Goal: Information Seeking & Learning: Learn about a topic

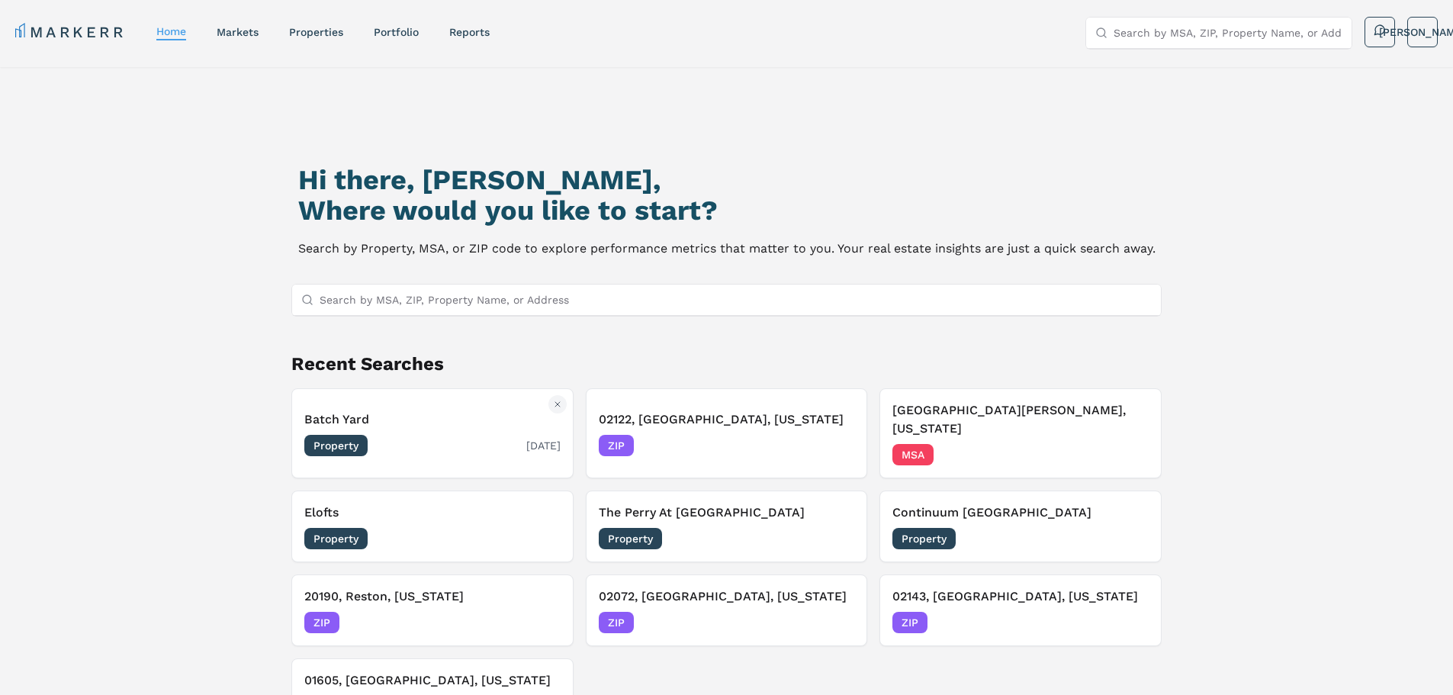
click at [429, 419] on h3 "Batch Yard" at bounding box center [432, 419] width 256 height 18
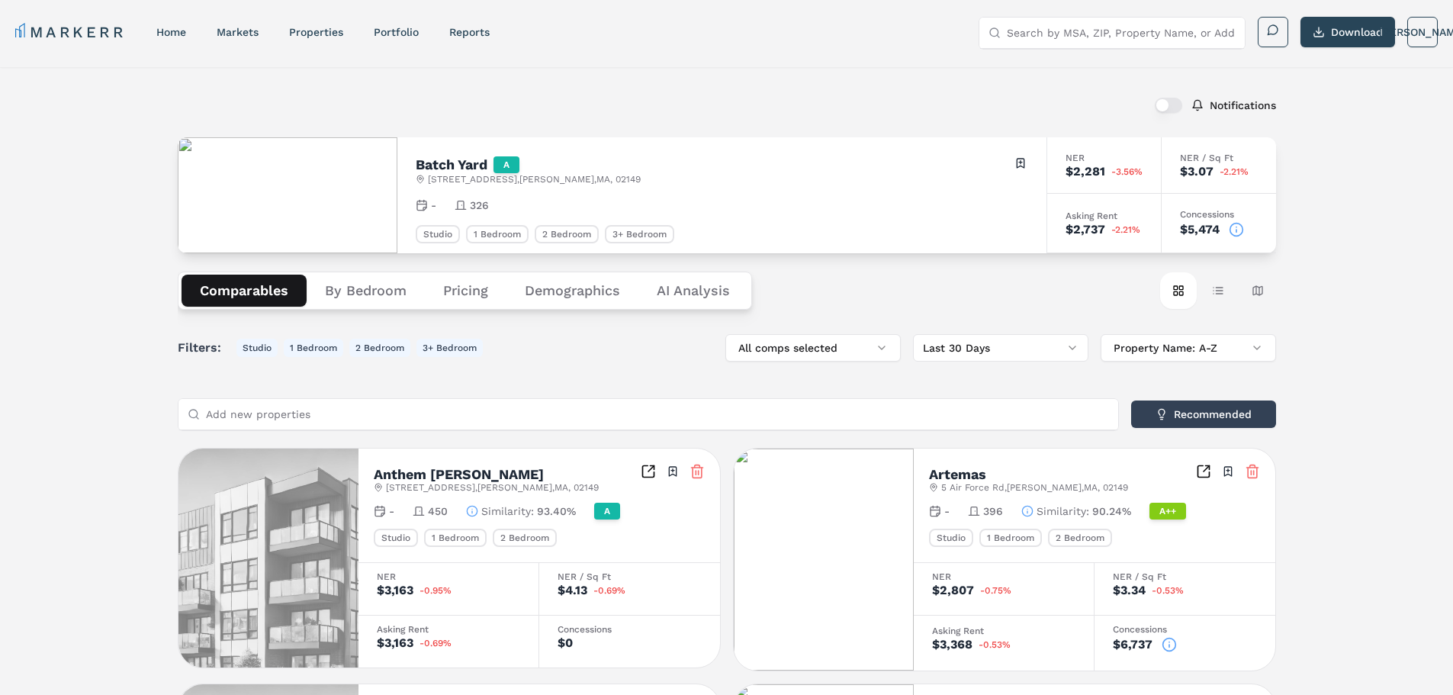
click at [476, 292] on button "Pricing" at bounding box center [466, 291] width 82 height 32
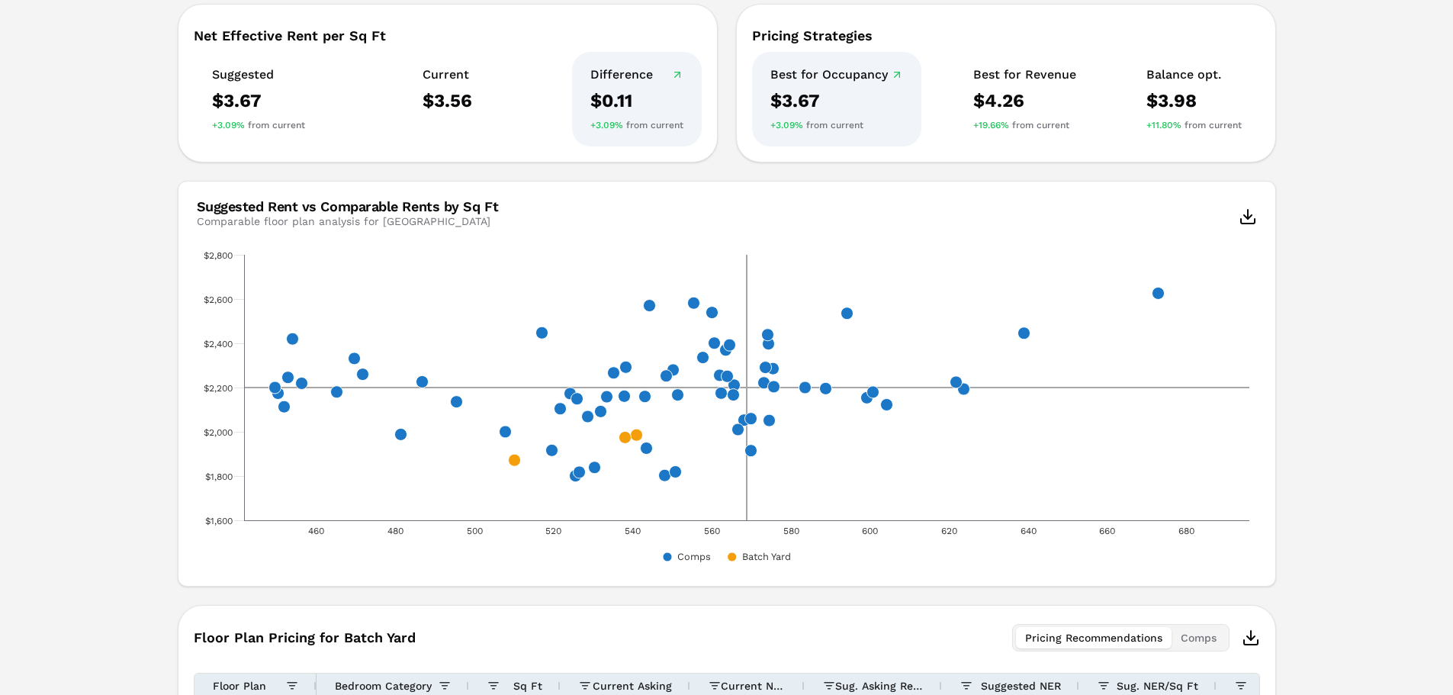
scroll to position [494, 0]
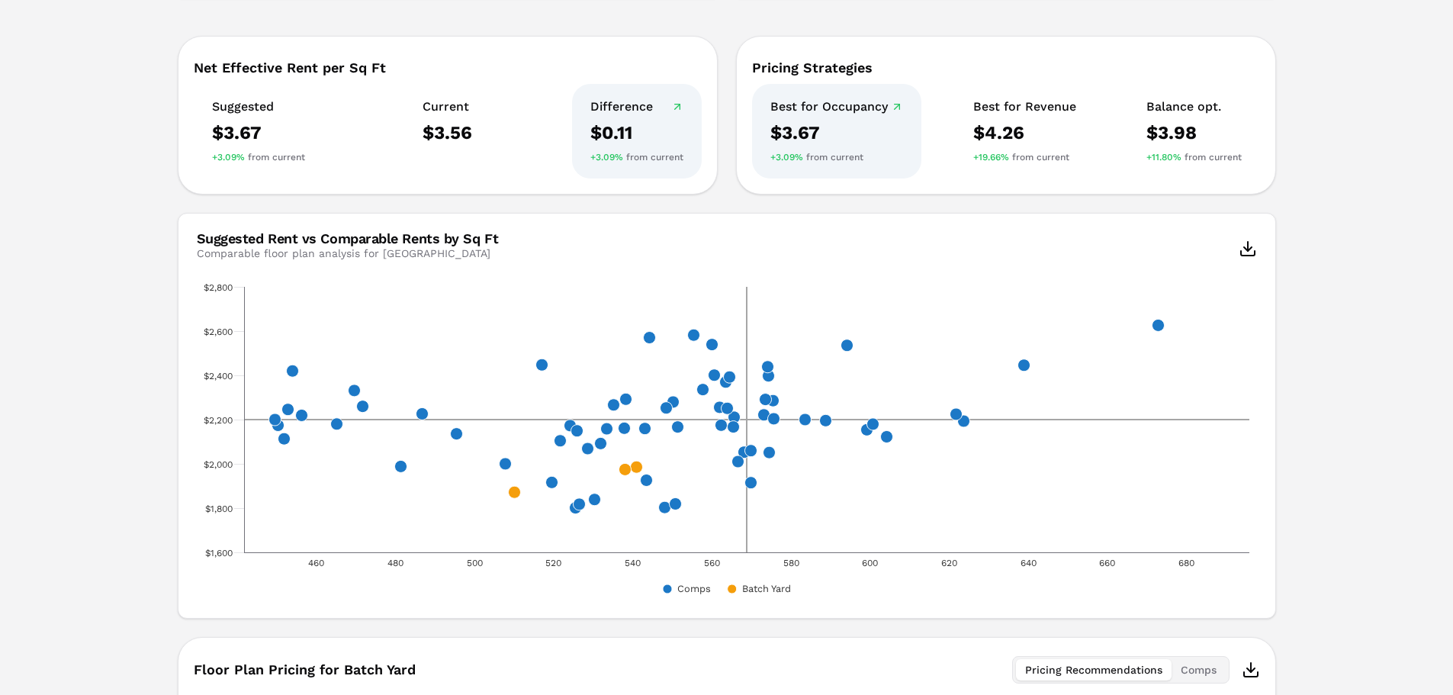
click at [88, 315] on div "Notifications [GEOGRAPHIC_DATA] A [STREET_ADDRESS] Toggle portfolio menu - 326 …" at bounding box center [726, 267] width 1453 height 1387
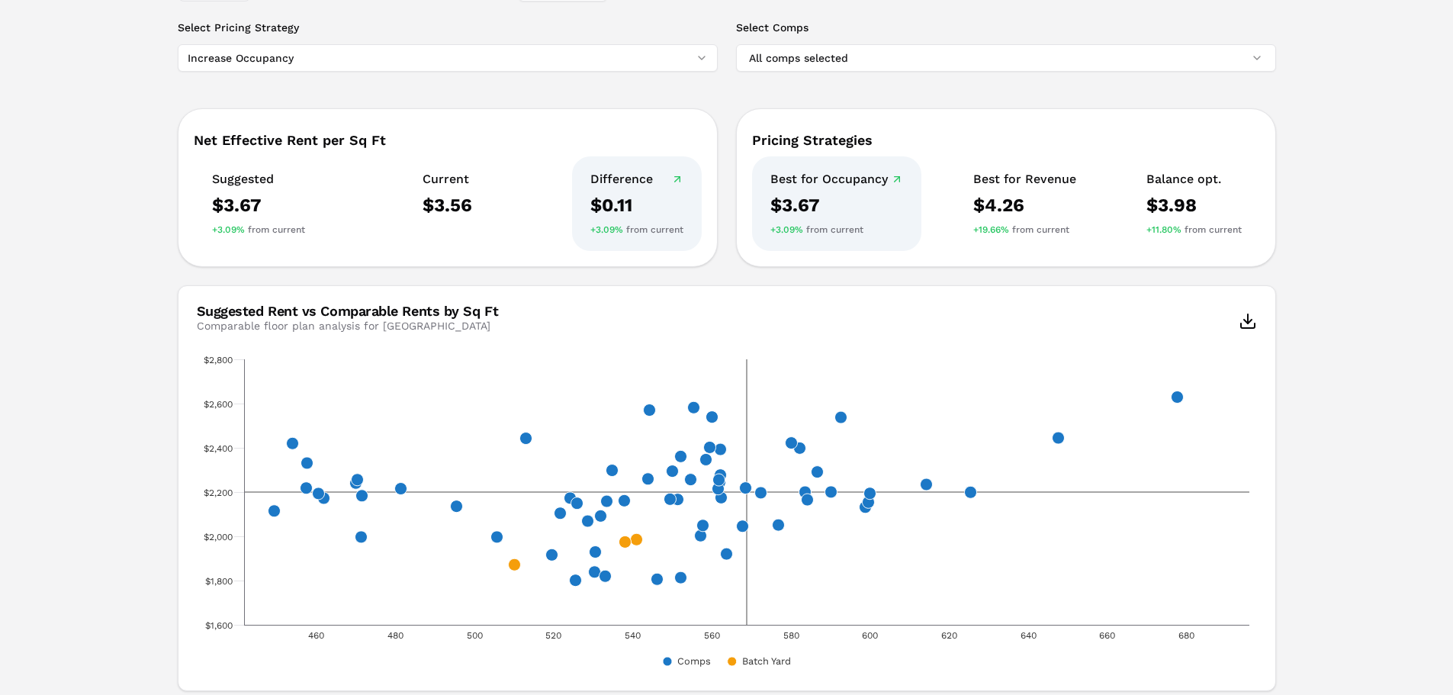
scroll to position [0, 0]
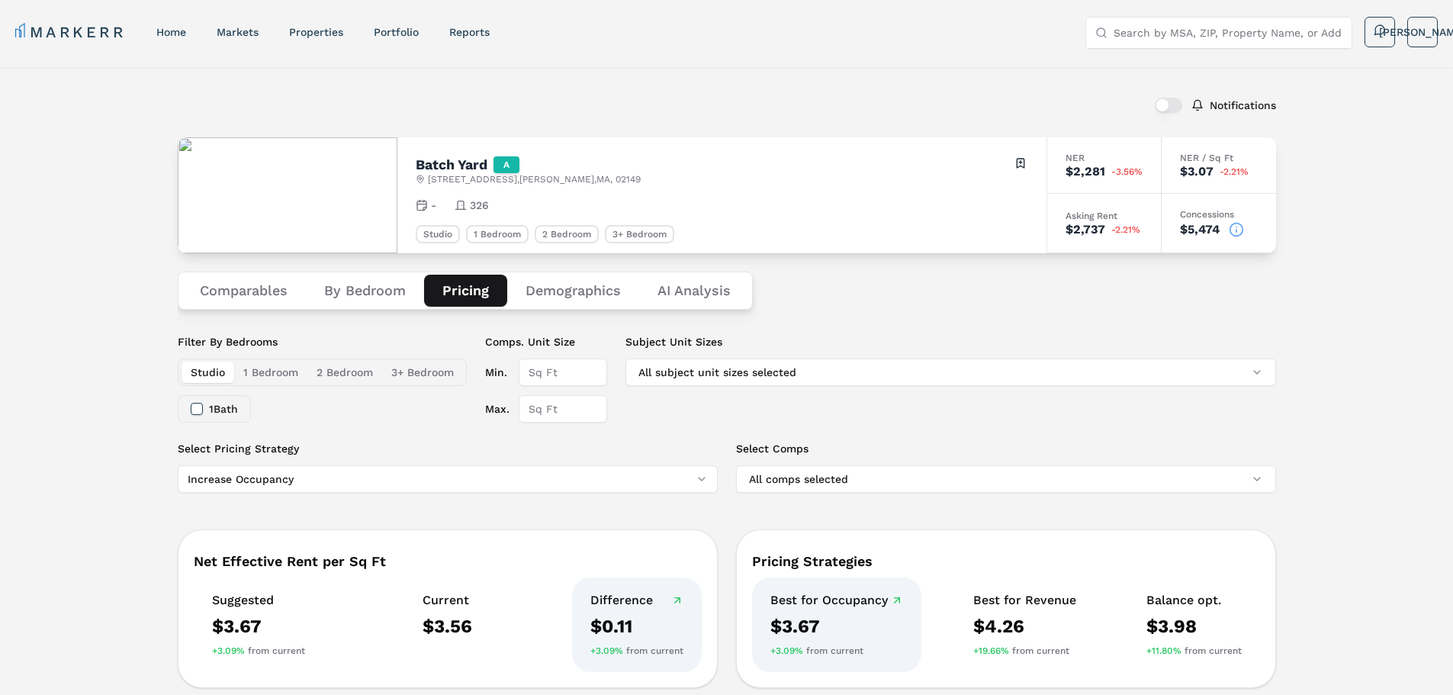
click at [244, 37] on link "markets" at bounding box center [238, 32] width 42 height 12
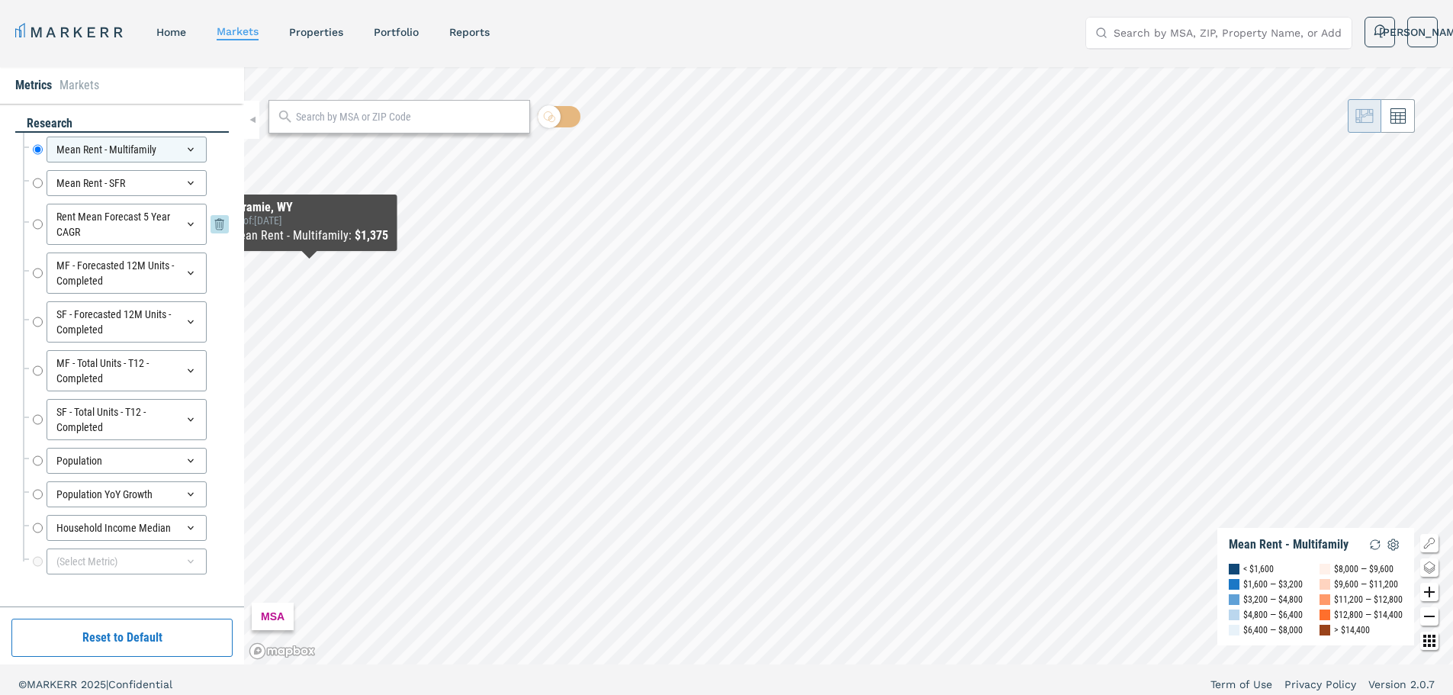
click at [39, 230] on input "Rent Mean Forecast 5 Year CAGR" at bounding box center [38, 224] width 10 height 41
radio input "false"
radio input "true"
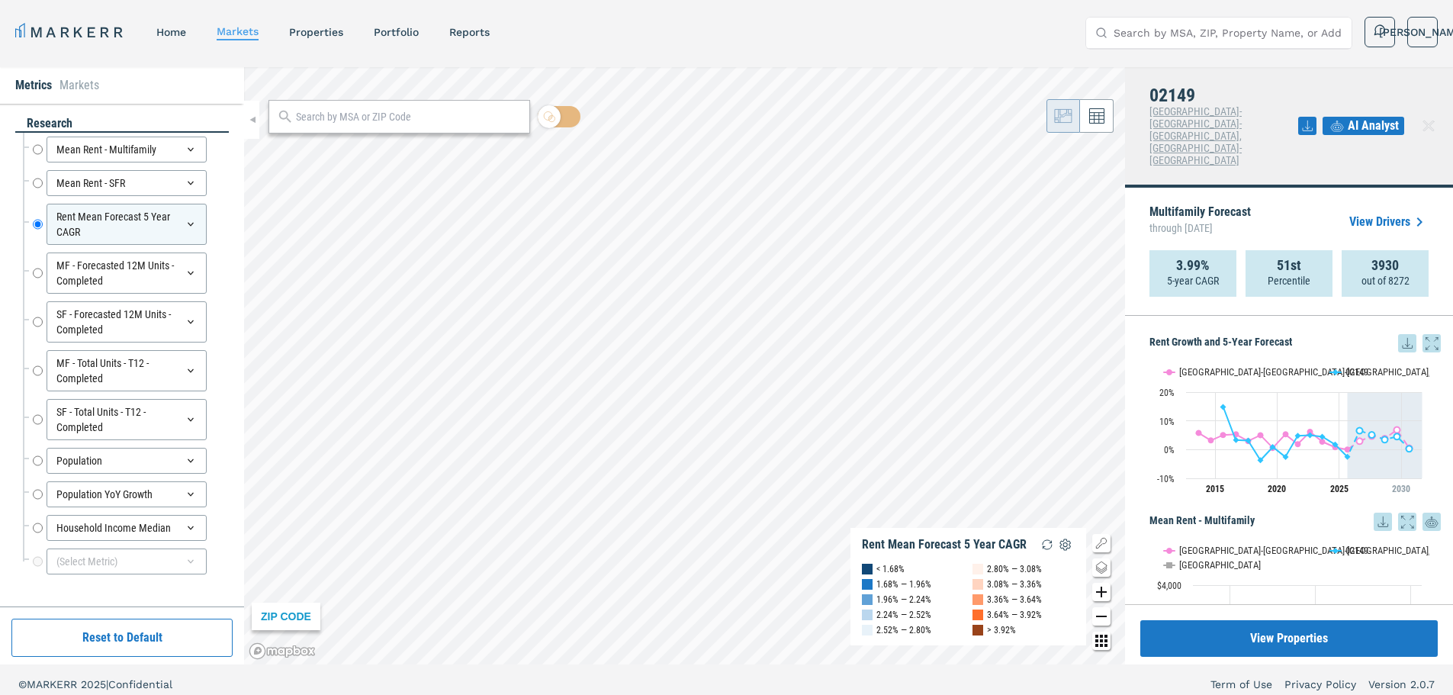
click at [1274, 188] on div "Multifamily Forecast through August 2030 View Drivers 3.99% 5-year CAGR 51st Pe…" at bounding box center [1289, 252] width 328 height 128
click at [1423, 334] on icon at bounding box center [1432, 343] width 18 height 18
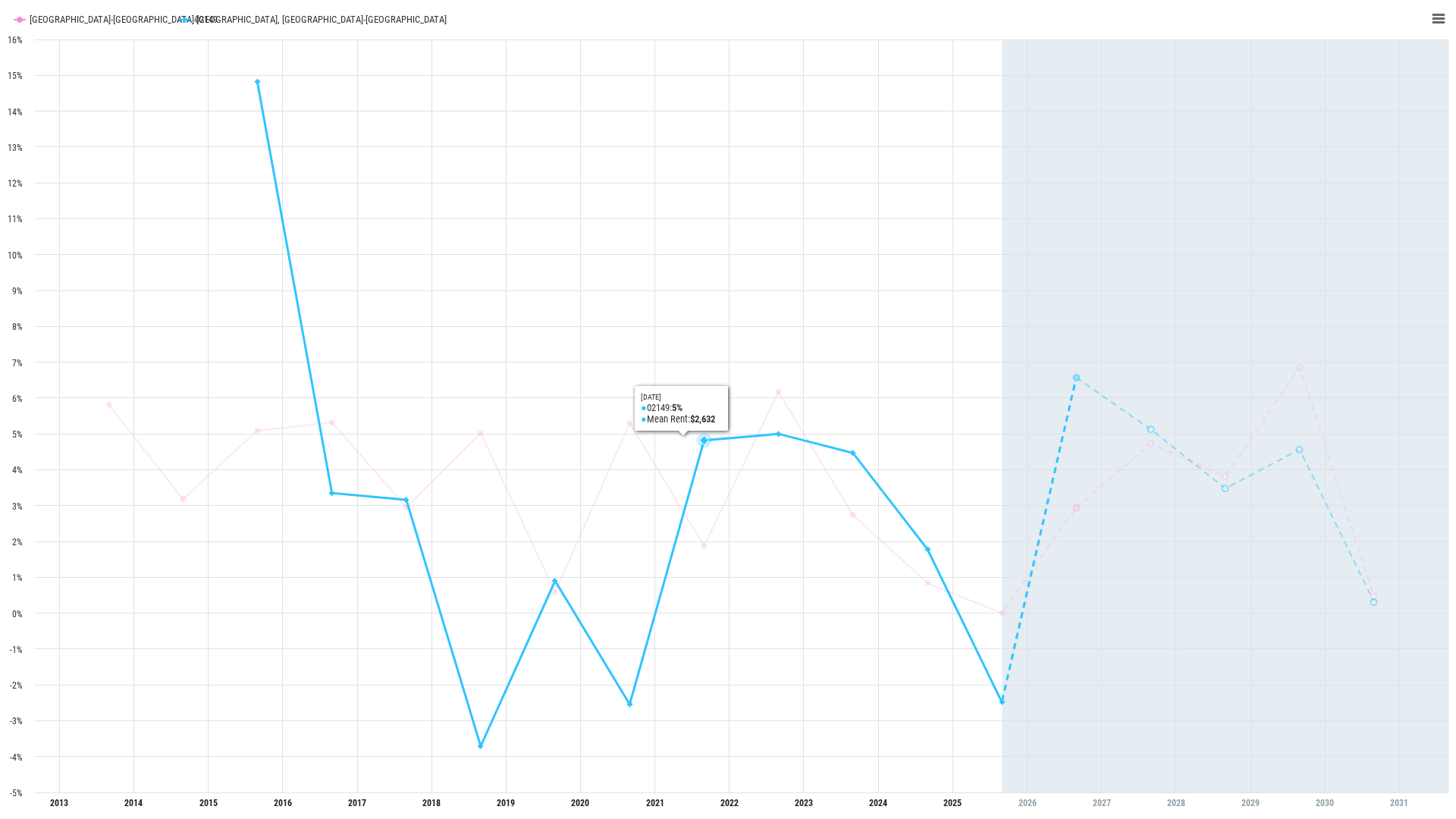
click at [729, 199] on icon "Interactive chart" at bounding box center [729, 416] width 0 height 753
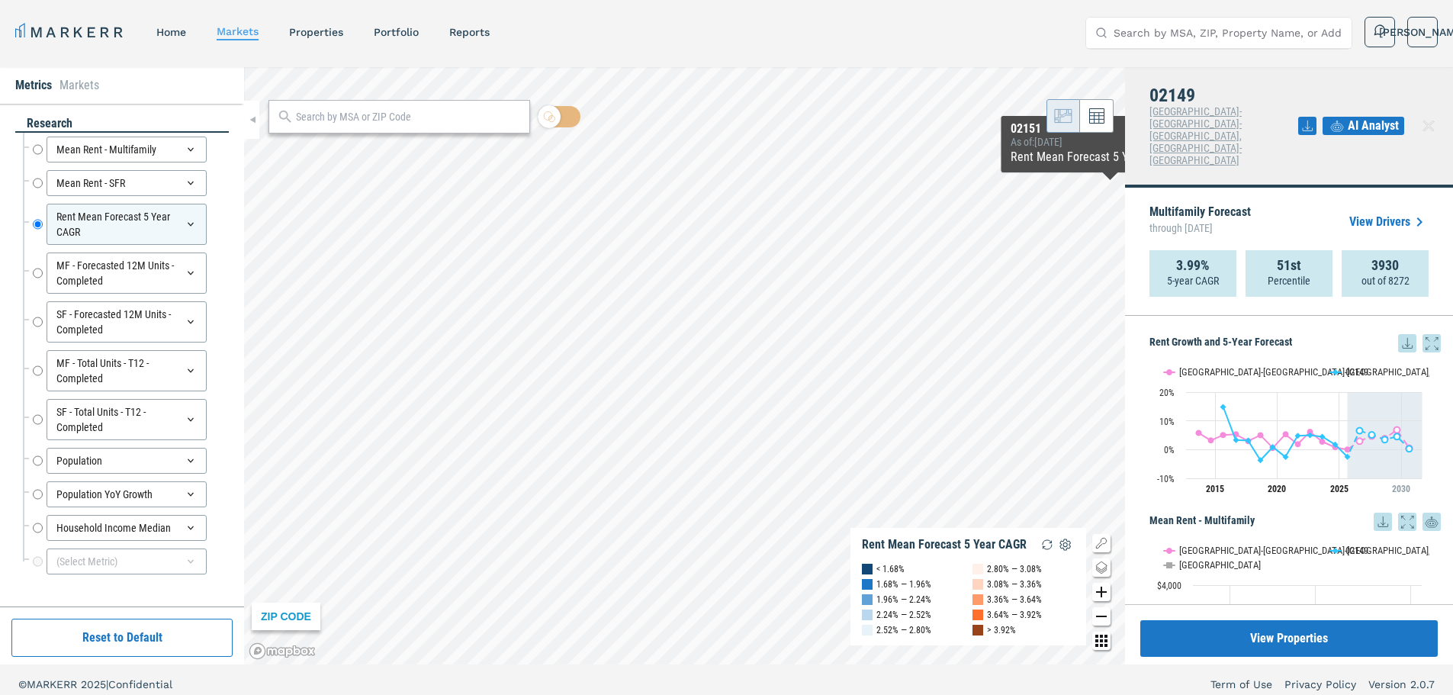
click at [1399, 334] on icon at bounding box center [1407, 343] width 18 height 18
click at [1366, 388] on div "Download as XLS" at bounding box center [1340, 392] width 88 height 15
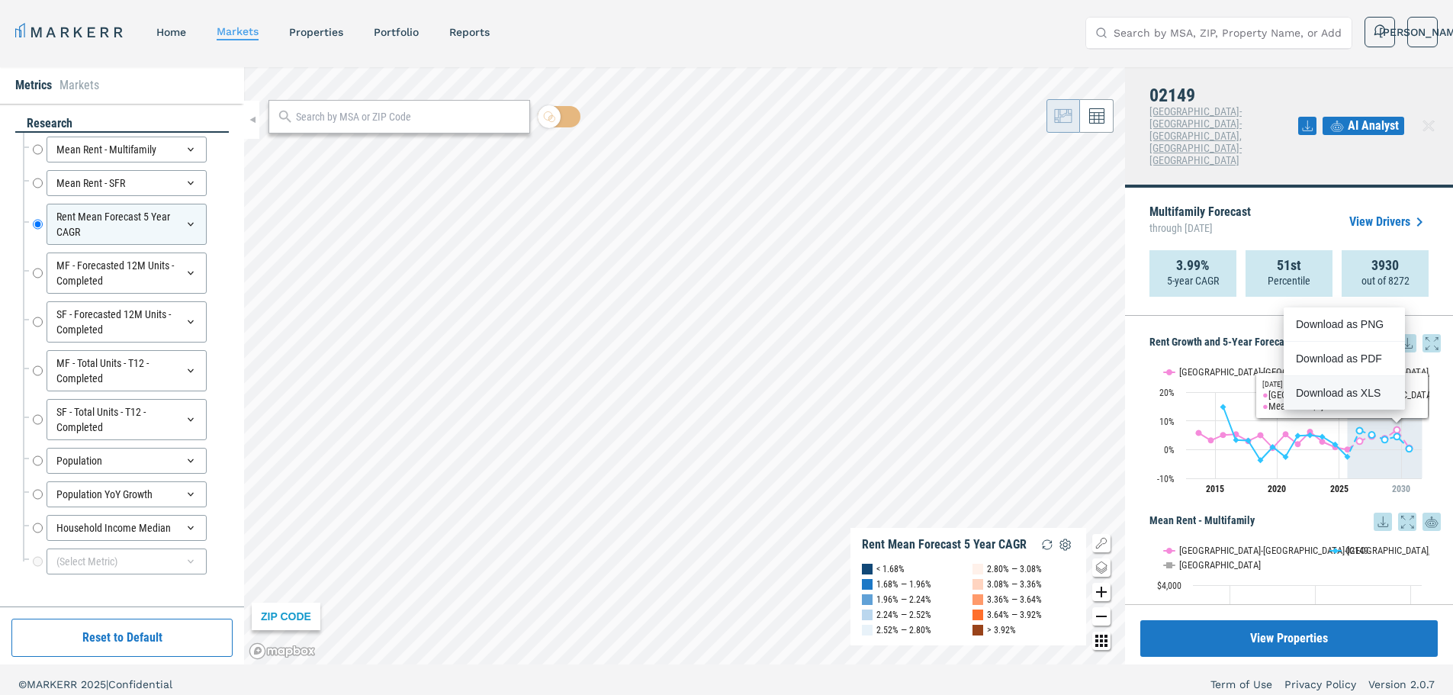
click at [1298, 352] on rect "Interactive chart" at bounding box center [1290, 428] width 280 height 153
click at [1424, 334] on icon at bounding box center [1432, 343] width 18 height 18
click at [1398, 334] on icon at bounding box center [1407, 343] width 18 height 18
click at [1377, 319] on div "Download as PNG" at bounding box center [1340, 324] width 88 height 15
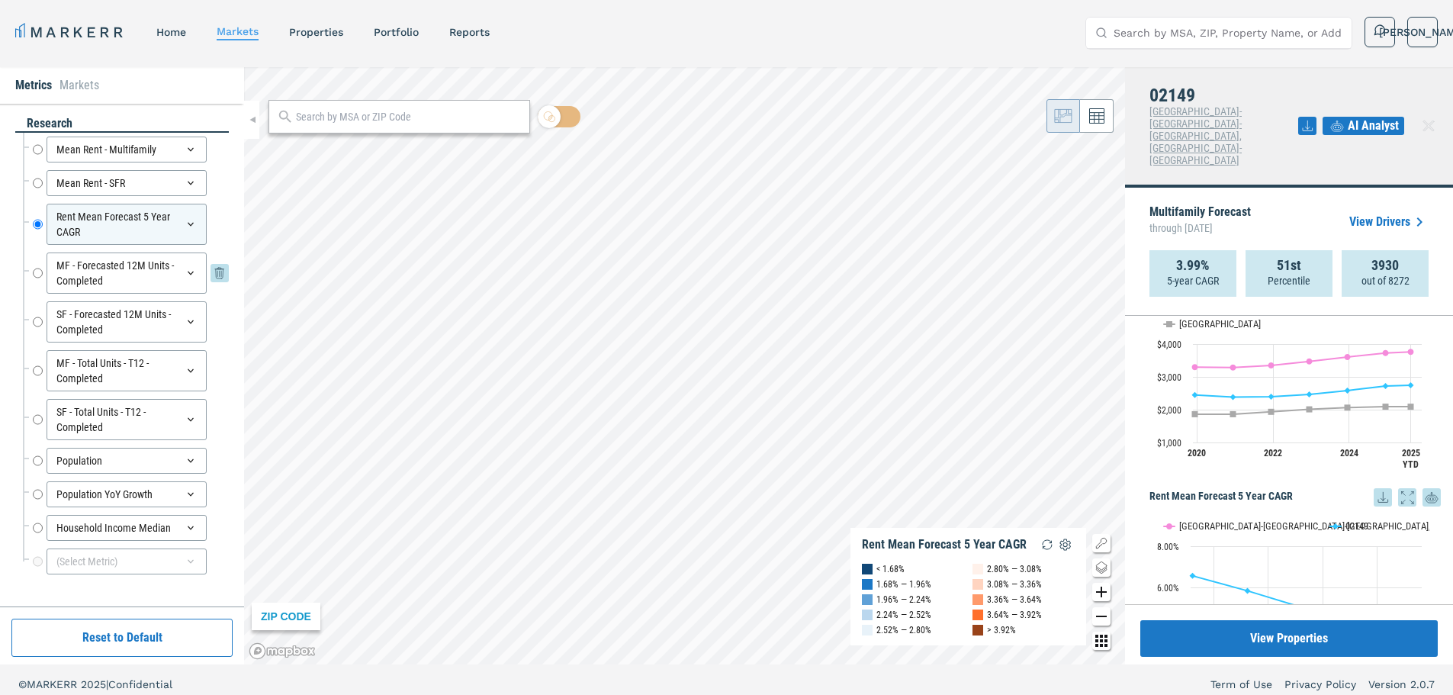
scroll to position [9, 0]
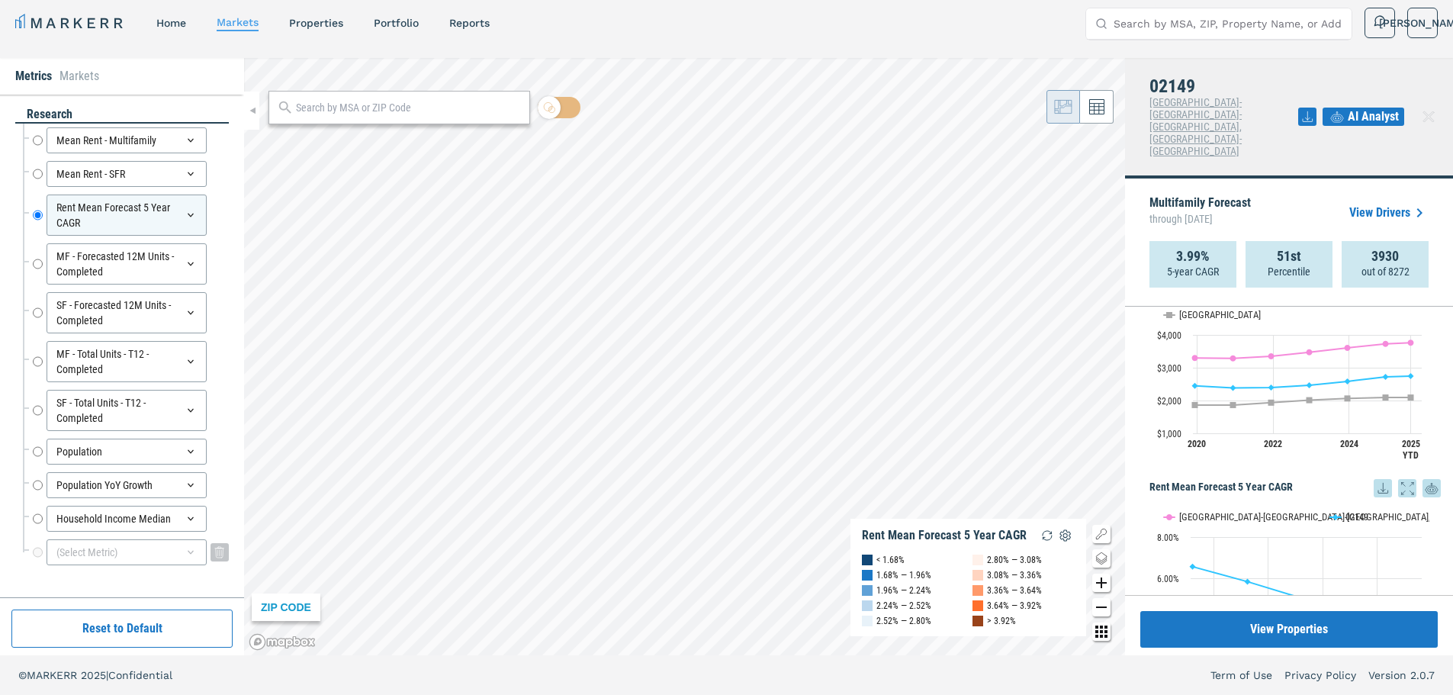
click at [173, 556] on div "(Select Metric)" at bounding box center [127, 552] width 160 height 26
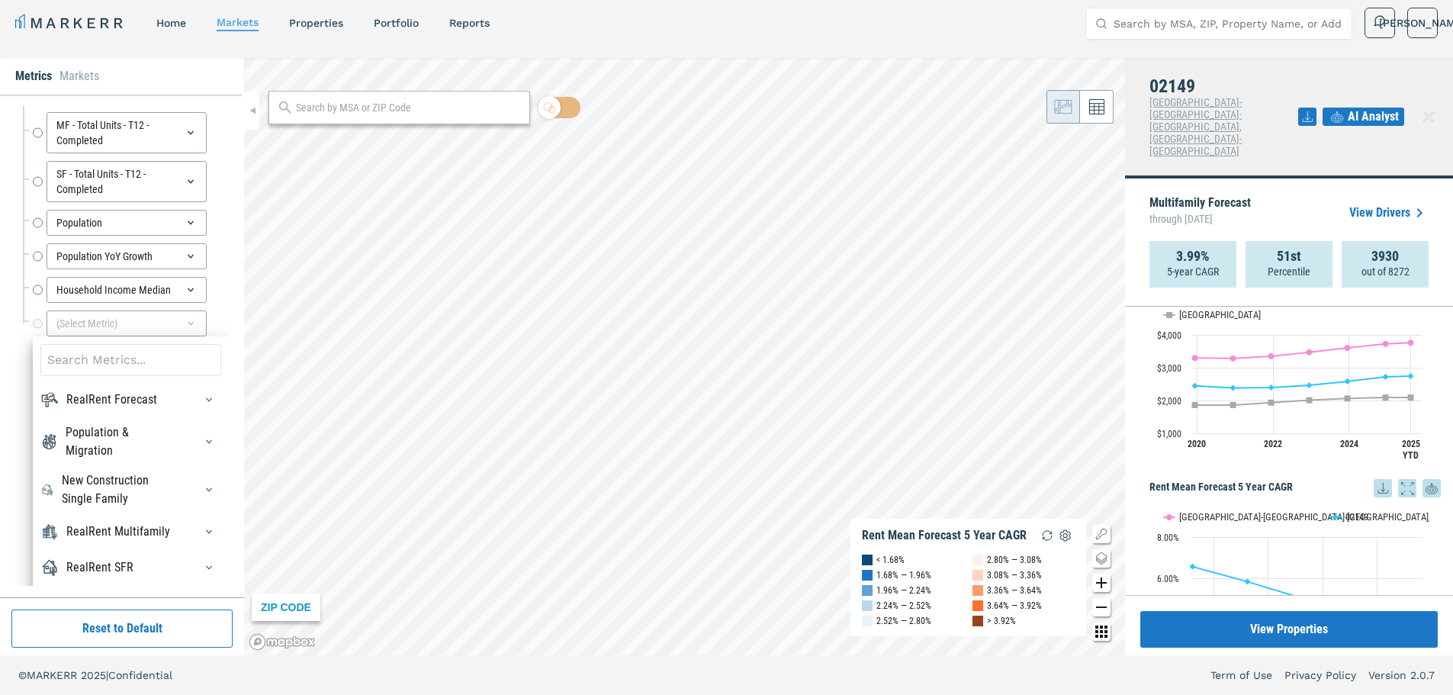
scroll to position [52, 0]
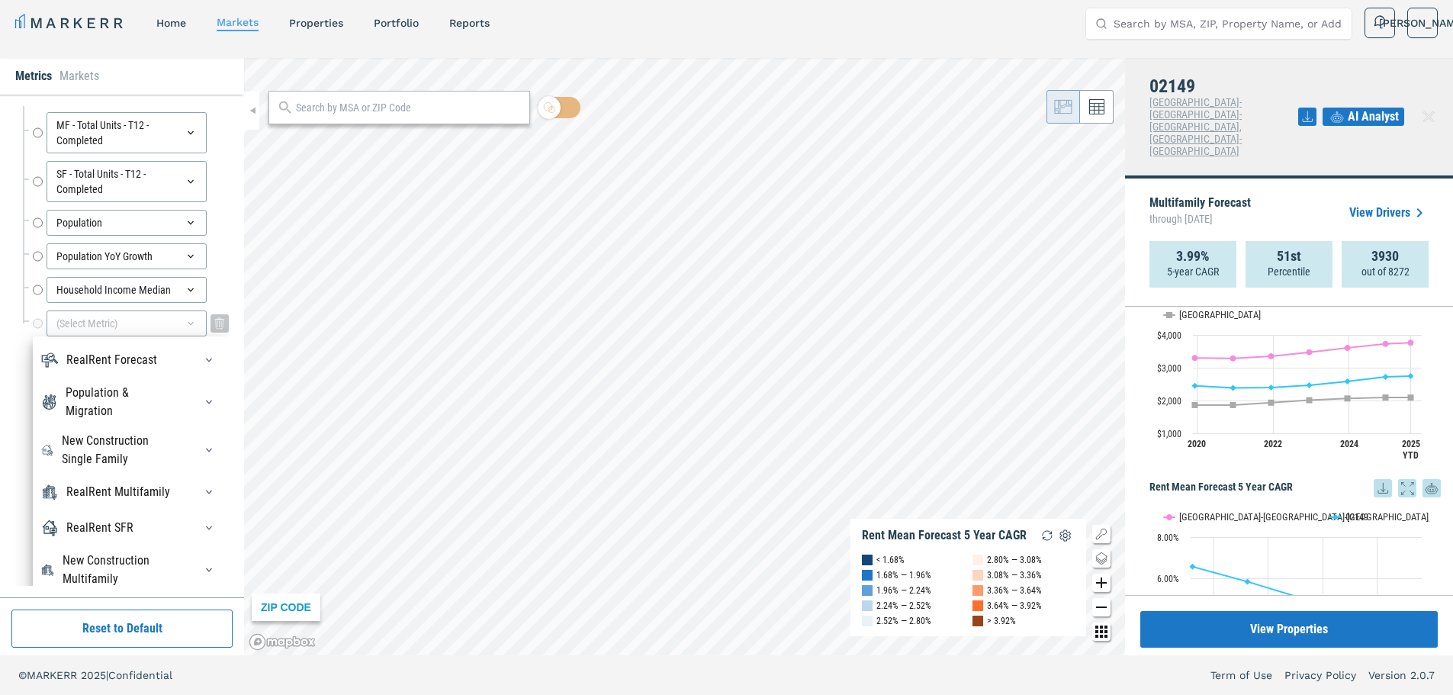
click at [95, 320] on div "Mean Rent - Multifamily Mean Rent - Multifamily Mean Rent - SFR Mean Rent - SFR…" at bounding box center [126, 118] width 206 height 446
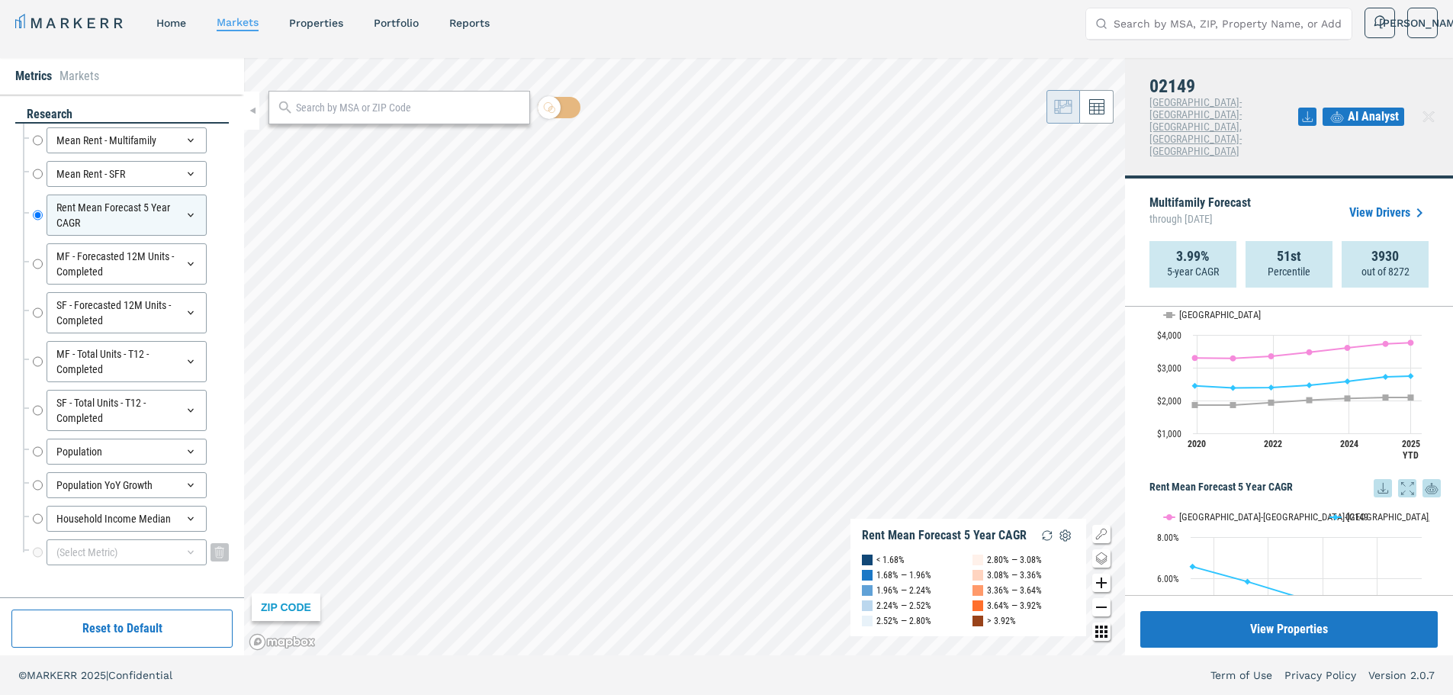
click at [114, 550] on div "(Select Metric)" at bounding box center [127, 552] width 160 height 26
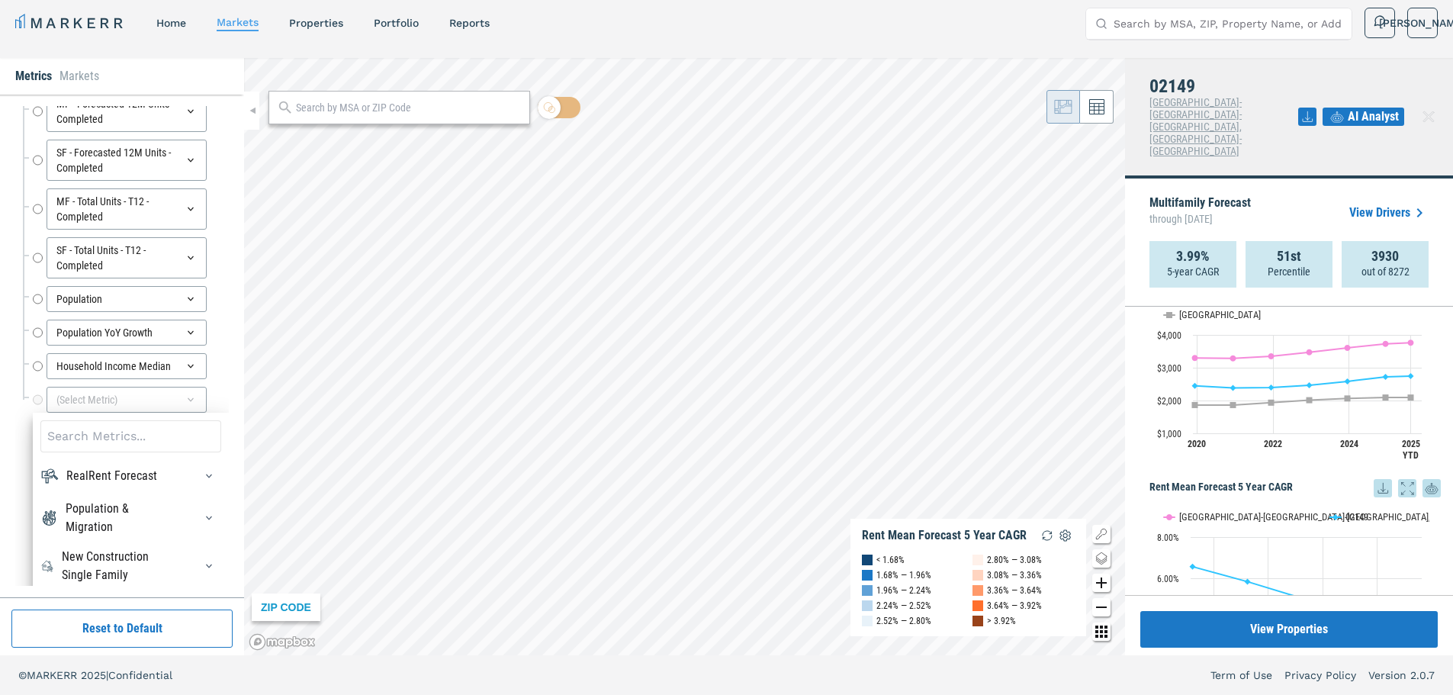
click at [91, 439] on input at bounding box center [130, 436] width 181 height 32
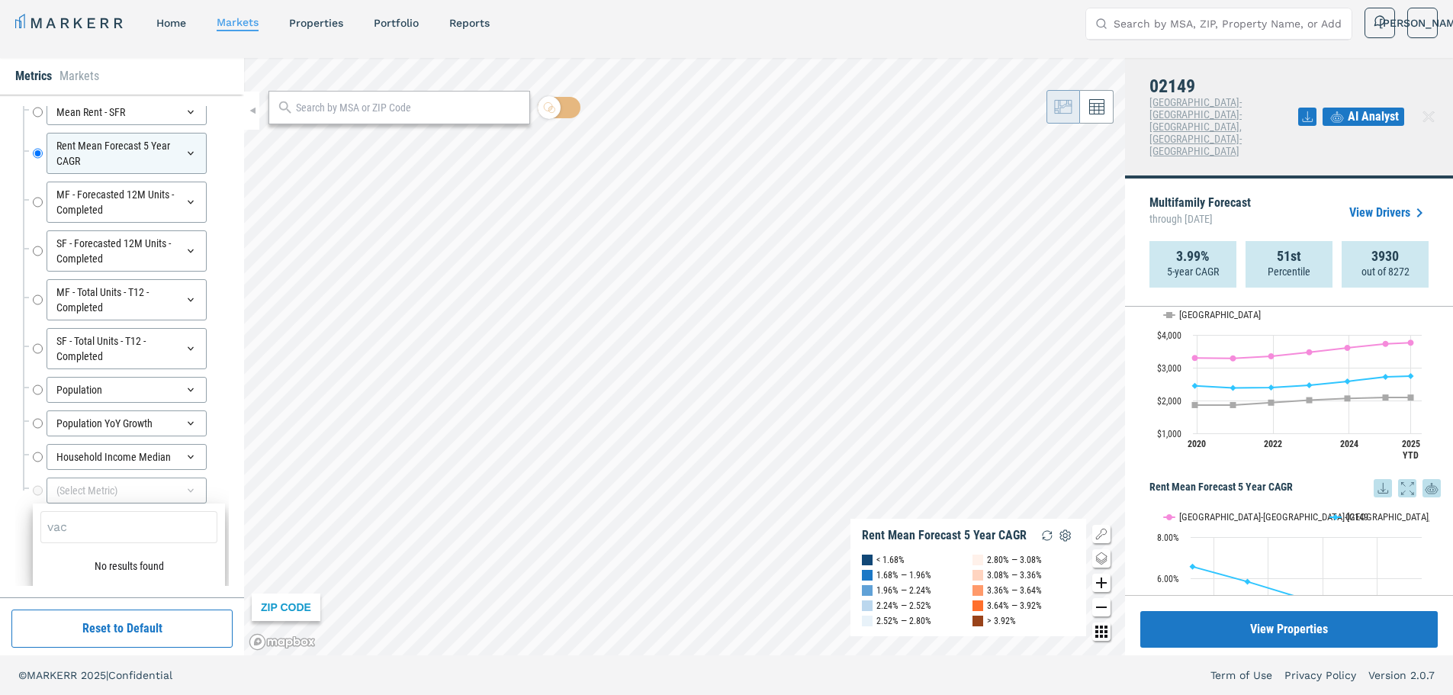
type input "vaca"
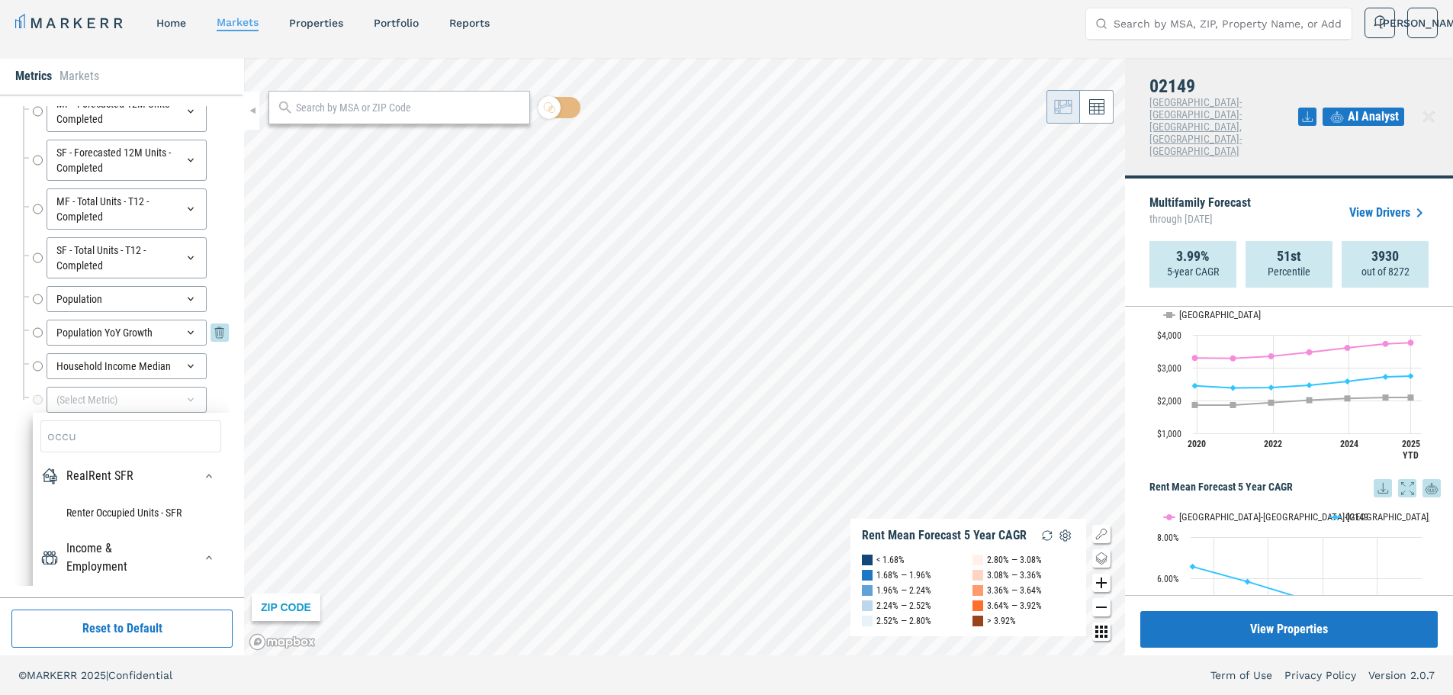
scroll to position [102, 0]
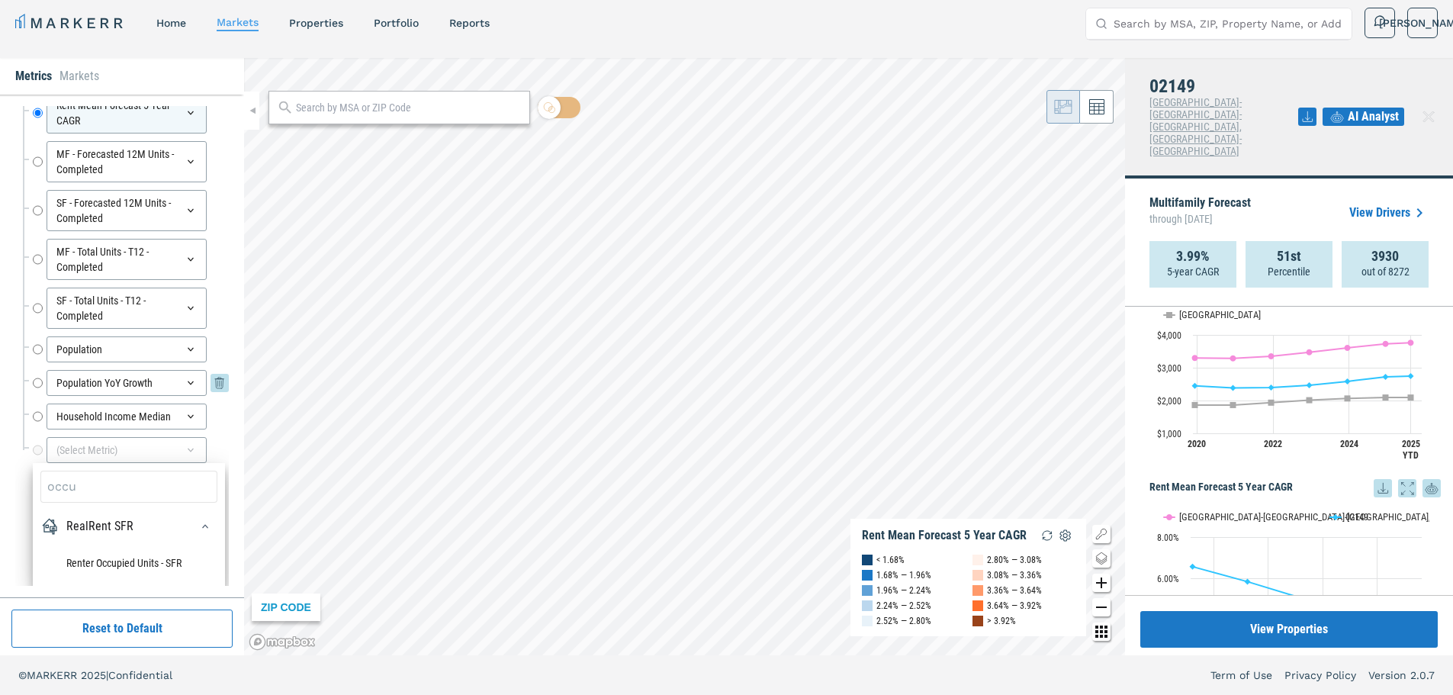
type input "occup"
drag, startPoint x: 121, startPoint y: 485, endPoint x: -153, endPoint y: 468, distance: 275.1
click at [0, 468] on html "MARKERR home markets properties Portfolio reports Search by MSA, ZIP, Property …" at bounding box center [726, 343] width 1453 height 704
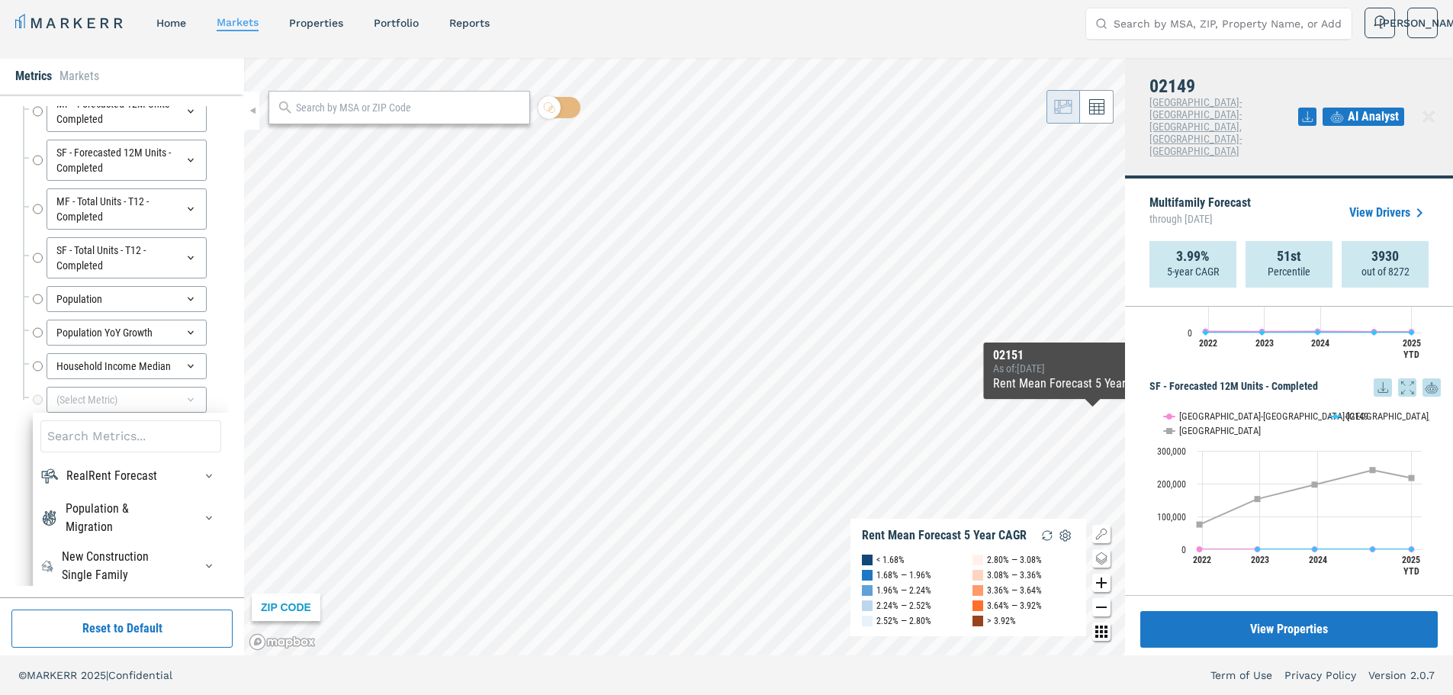
scroll to position [0, 0]
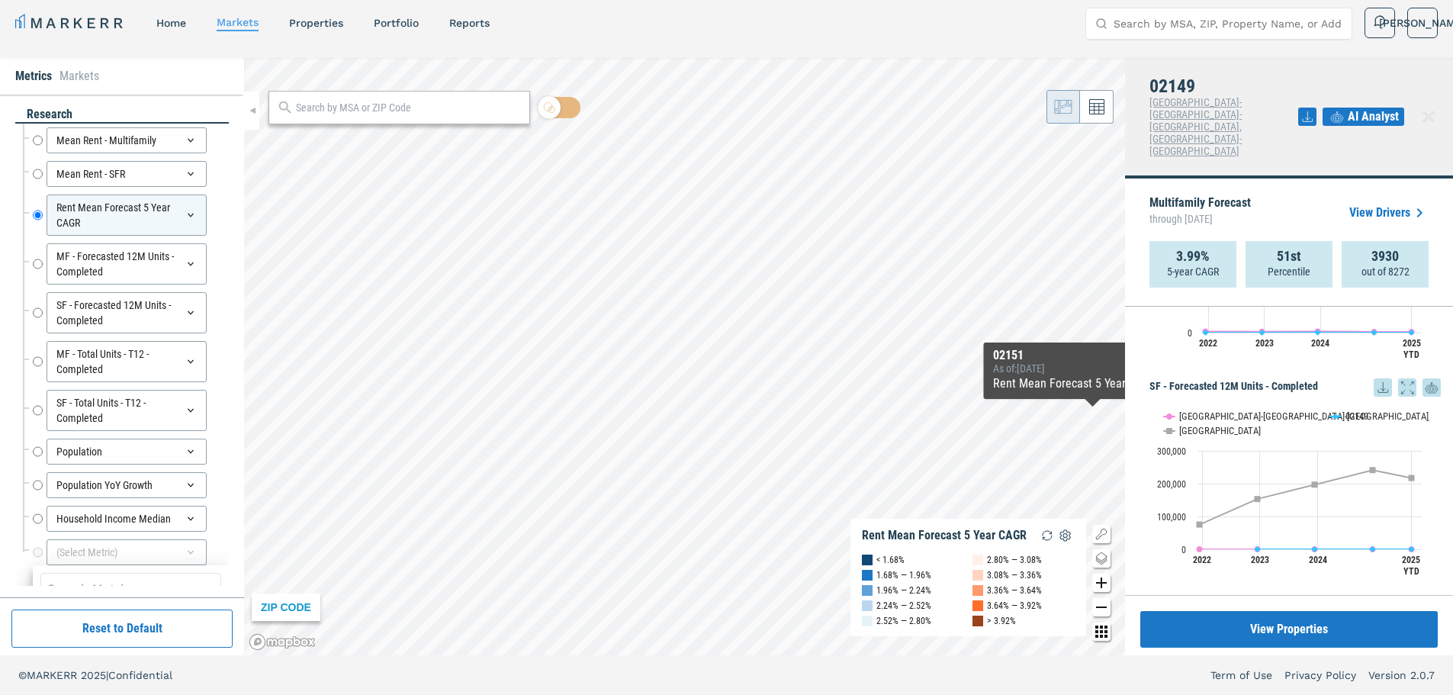
click at [1386, 204] on link "View Drivers" at bounding box center [1389, 213] width 79 height 18
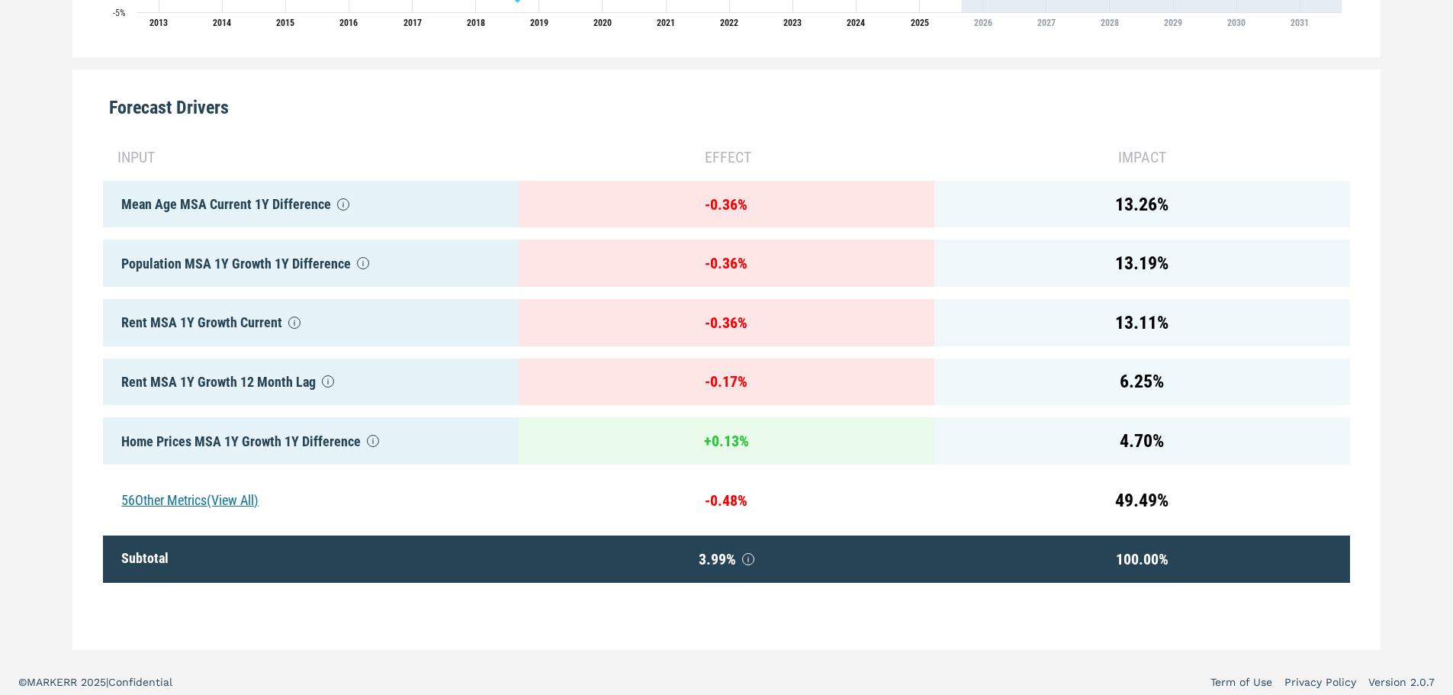
scroll to position [713, 0]
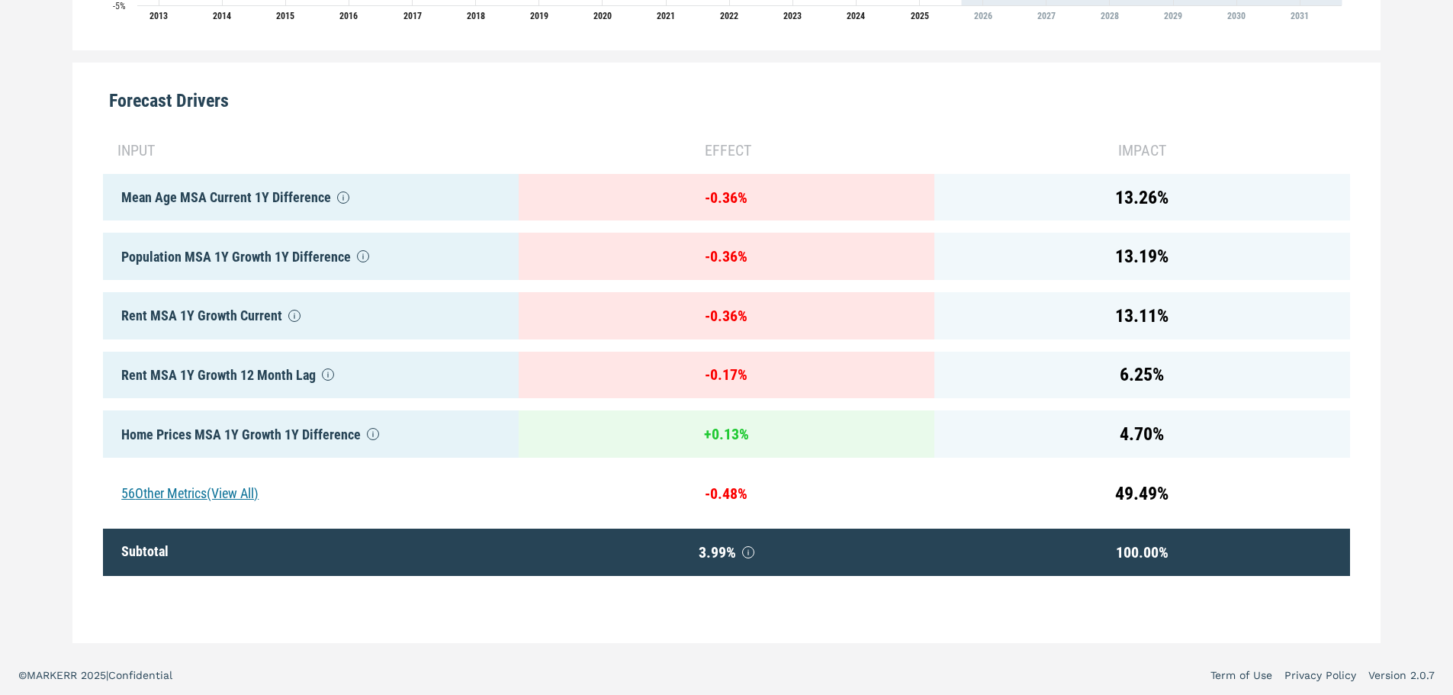
click at [510, 606] on div "input effect impact Mean Age MSA Current 1Y Difference - 0.36 % 13.26 % Populat…" at bounding box center [726, 376] width 1247 height 499
click at [258, 484] on div "56 Other Metrics (View All)" at bounding box center [311, 493] width 416 height 47
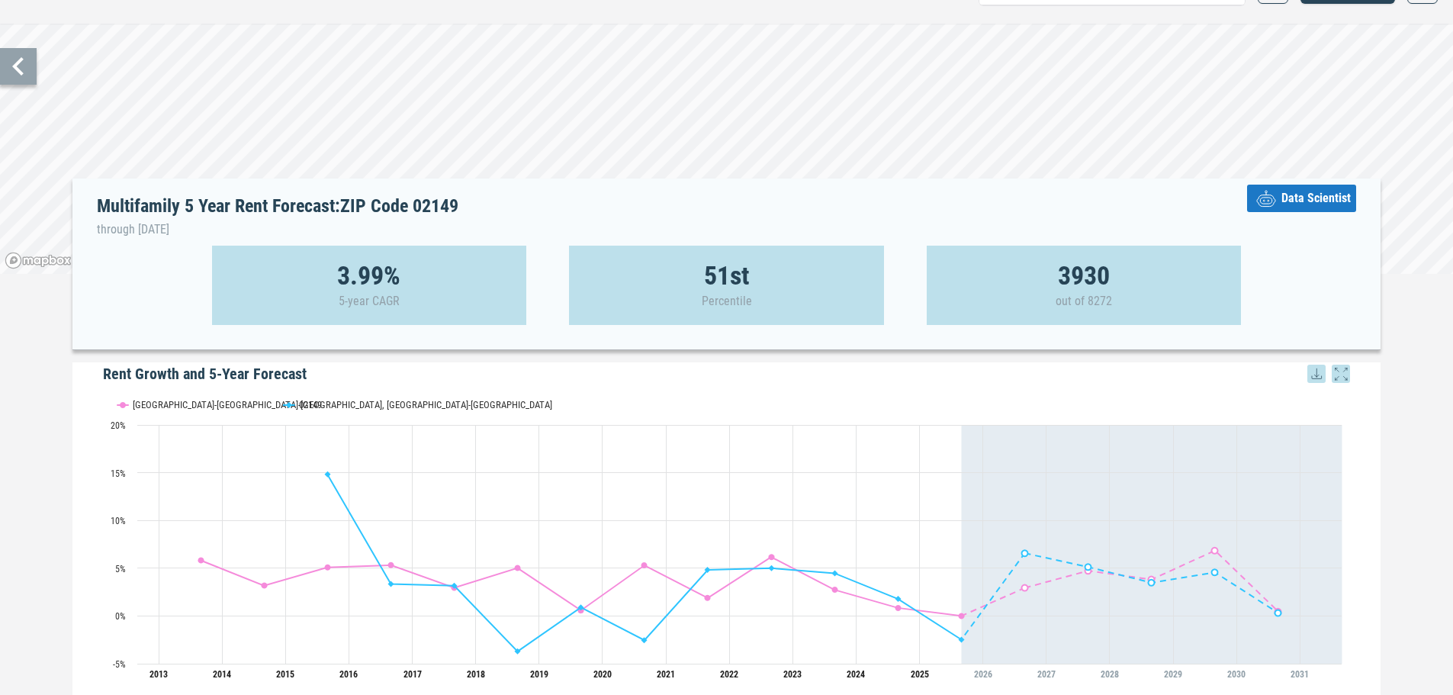
scroll to position [27, 0]
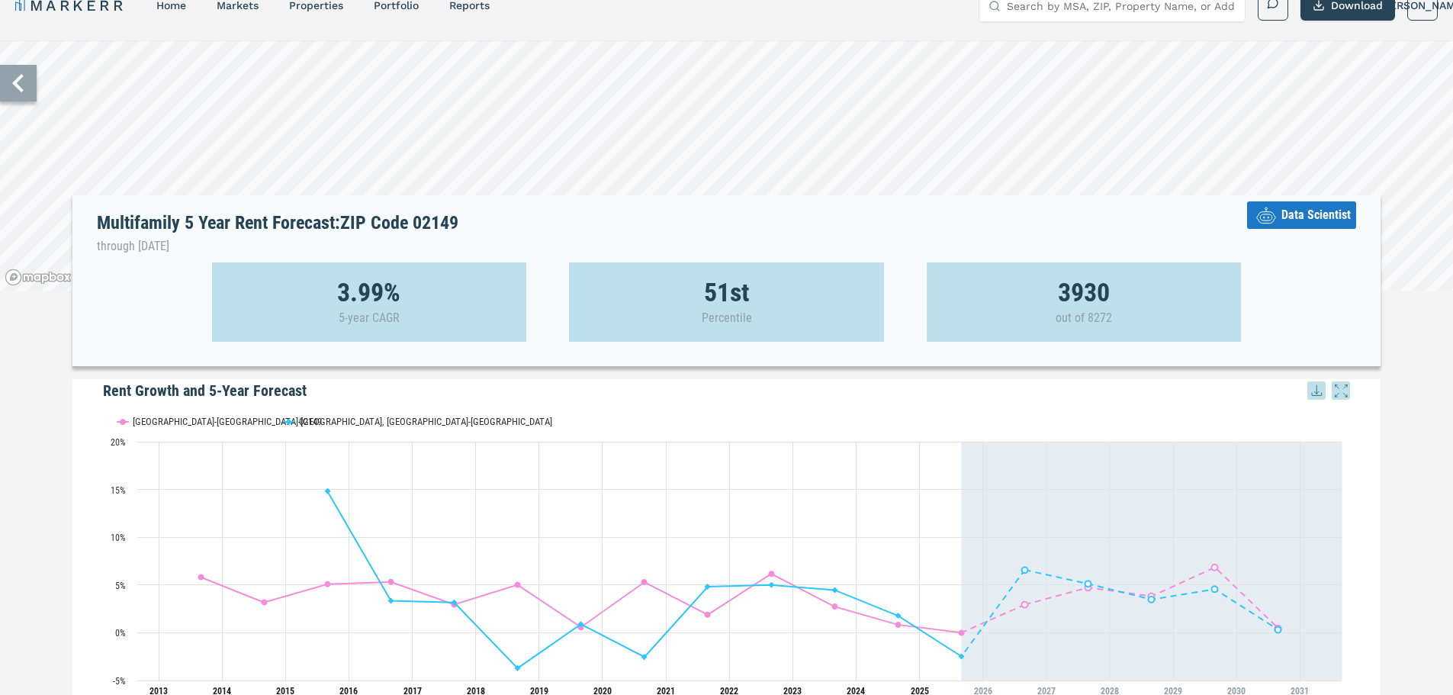
click at [1321, 388] on icon at bounding box center [1317, 390] width 18 height 18
click at [1285, 478] on div "Download as XLS" at bounding box center [1265, 488] width 121 height 34
click at [1316, 391] on icon at bounding box center [1317, 390] width 18 height 18
click at [1242, 418] on div "Download as PNG" at bounding box center [1261, 419] width 88 height 15
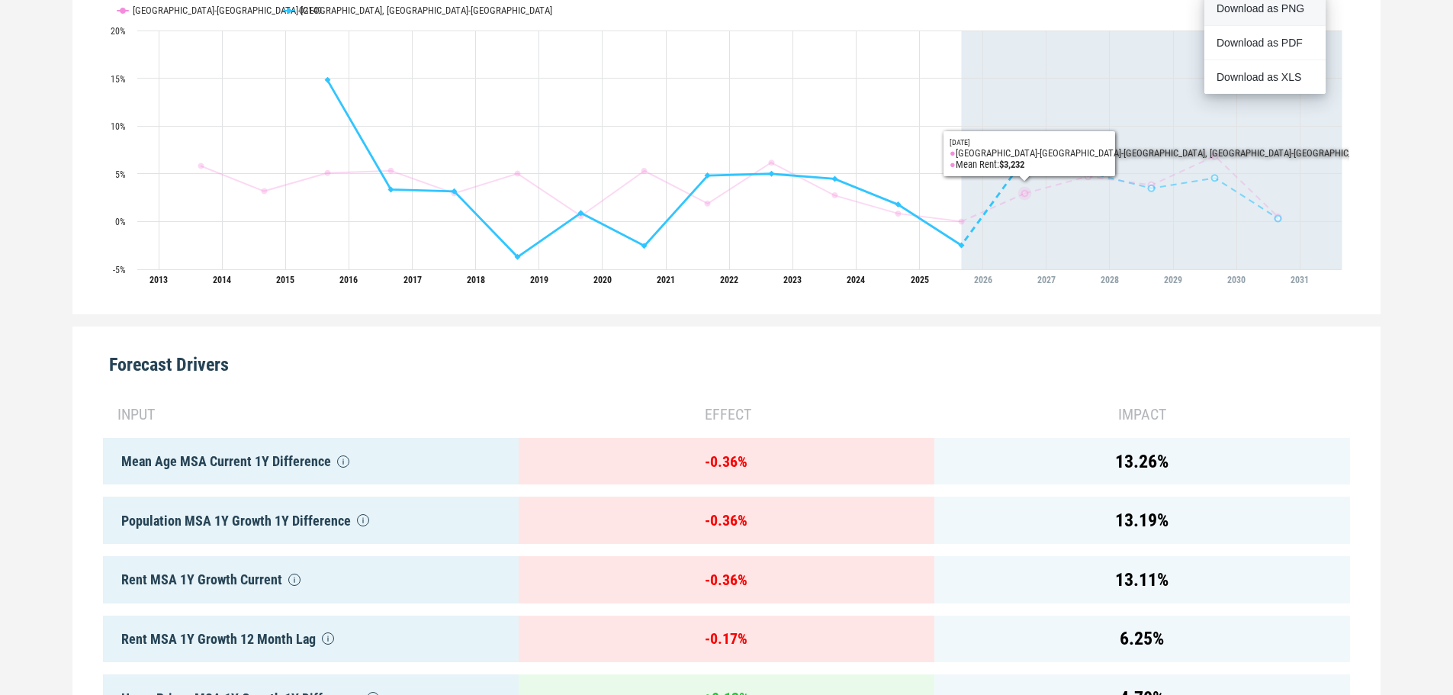
scroll to position [561, 0]
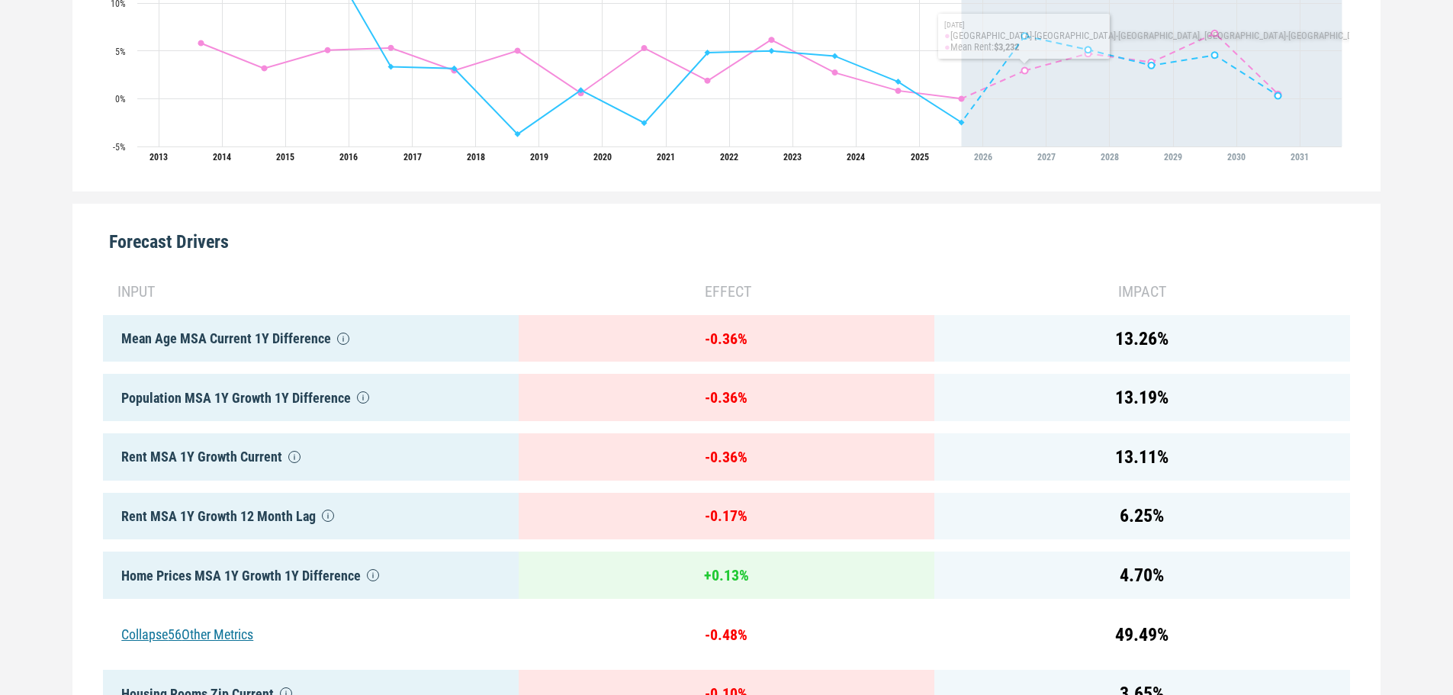
click at [553, 286] on div "effect" at bounding box center [727, 291] width 416 height 23
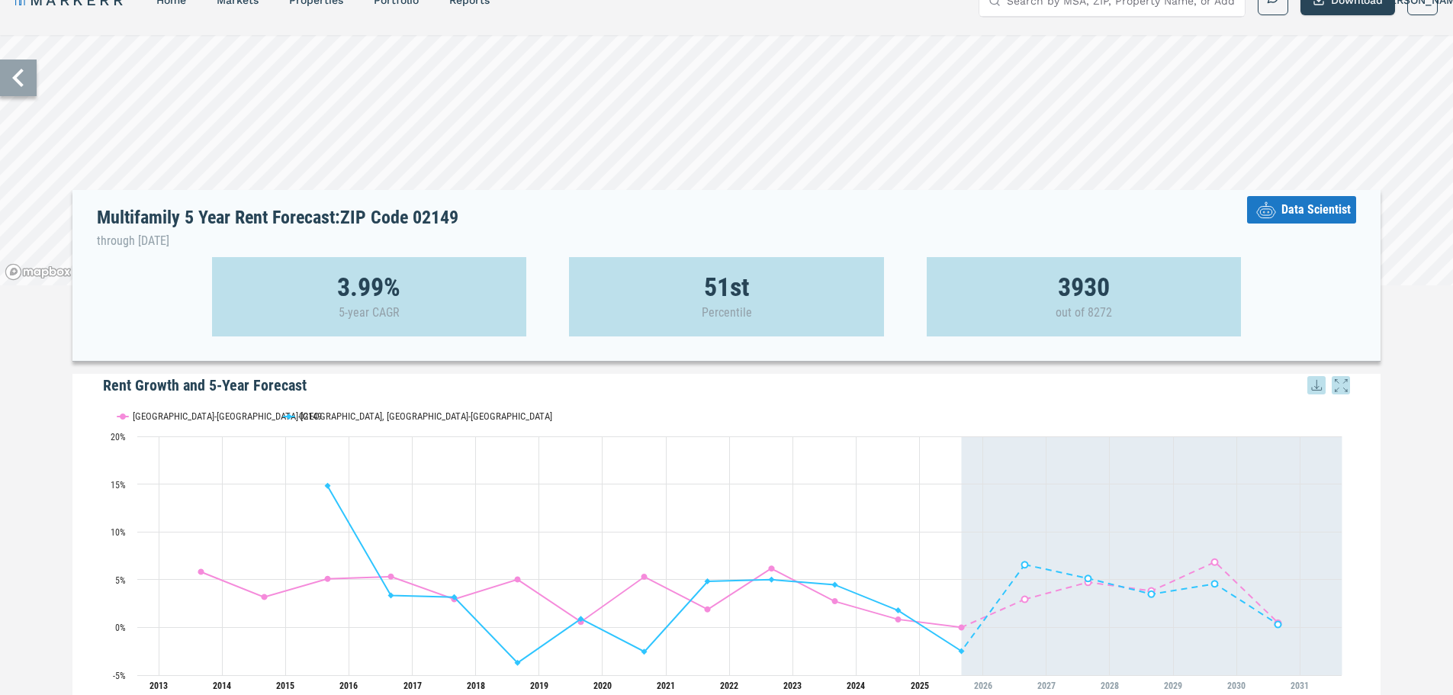
scroll to position [0, 0]
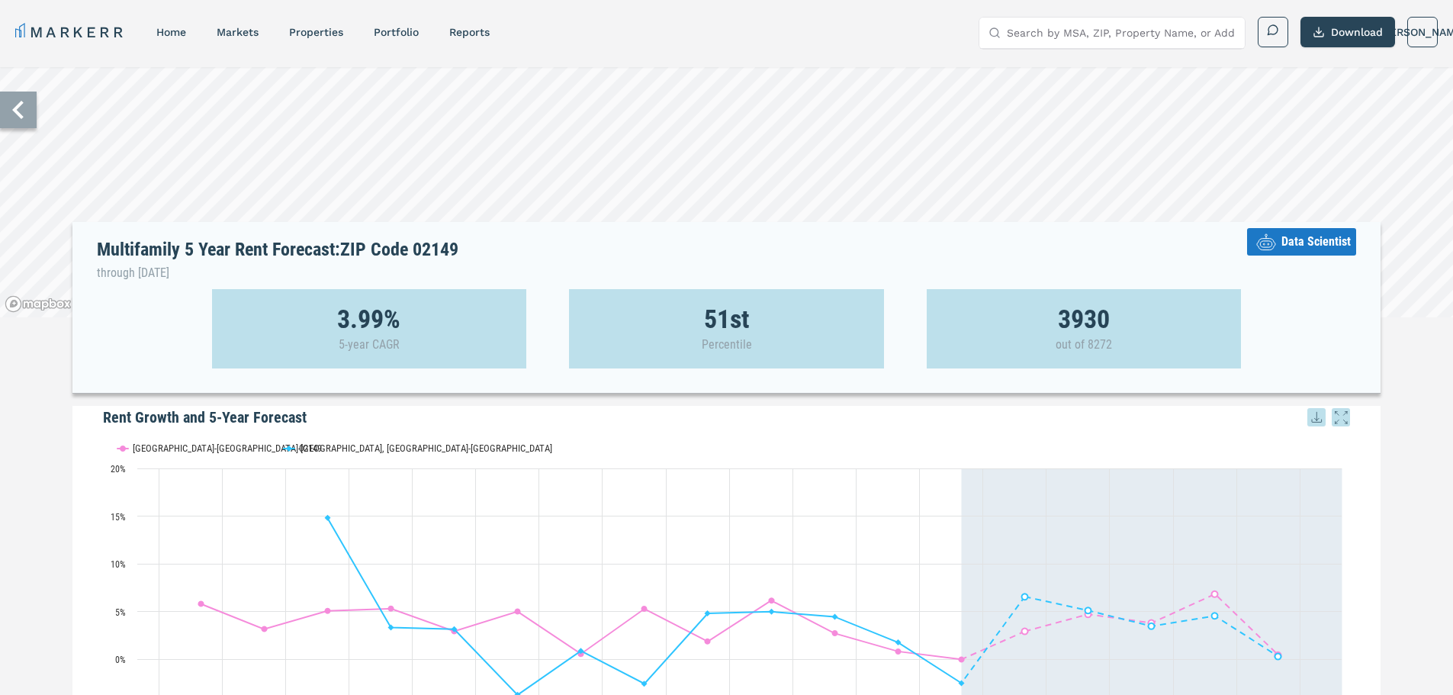
click at [1299, 258] on div "Multifamily 5 Year Rent Forecast: ZIP Code 02149 through August 2030 Data Scien…" at bounding box center [726, 252] width 1308 height 61
click at [1298, 240] on span "Data Scientist" at bounding box center [1316, 242] width 69 height 18
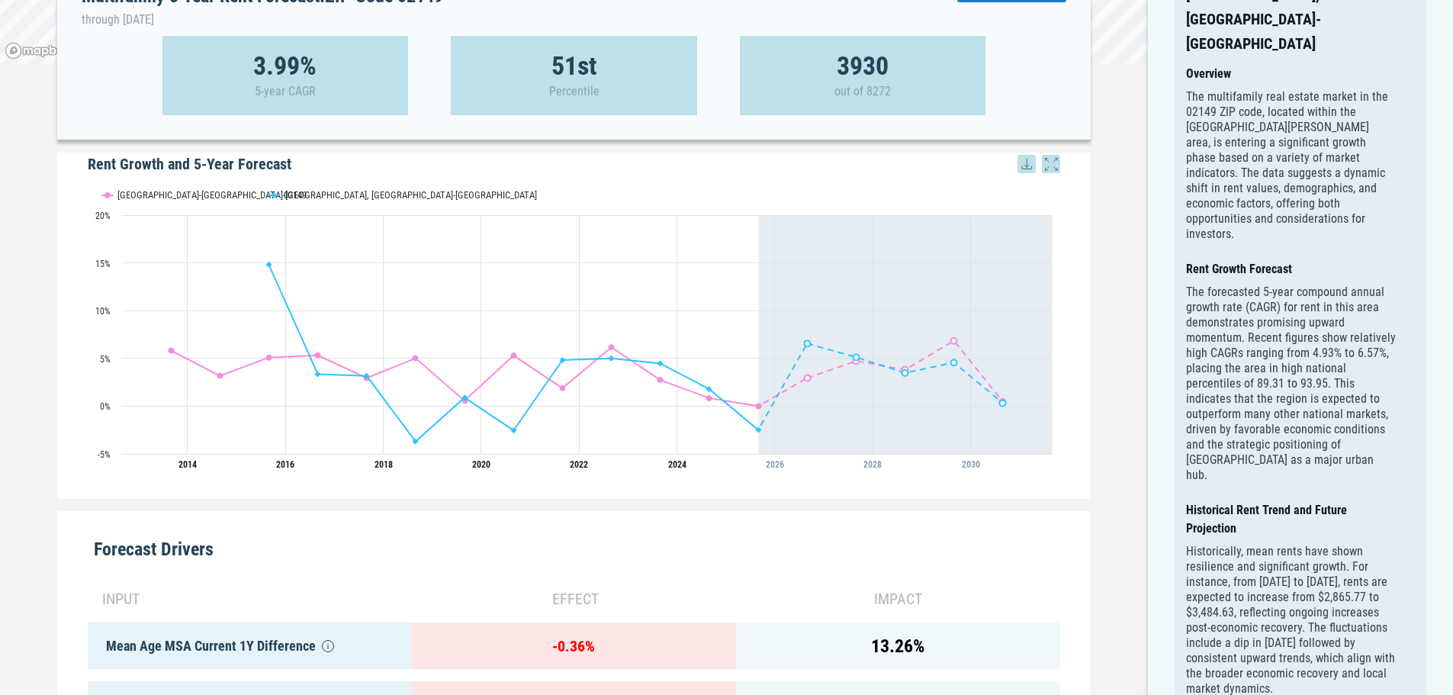
scroll to position [305, 0]
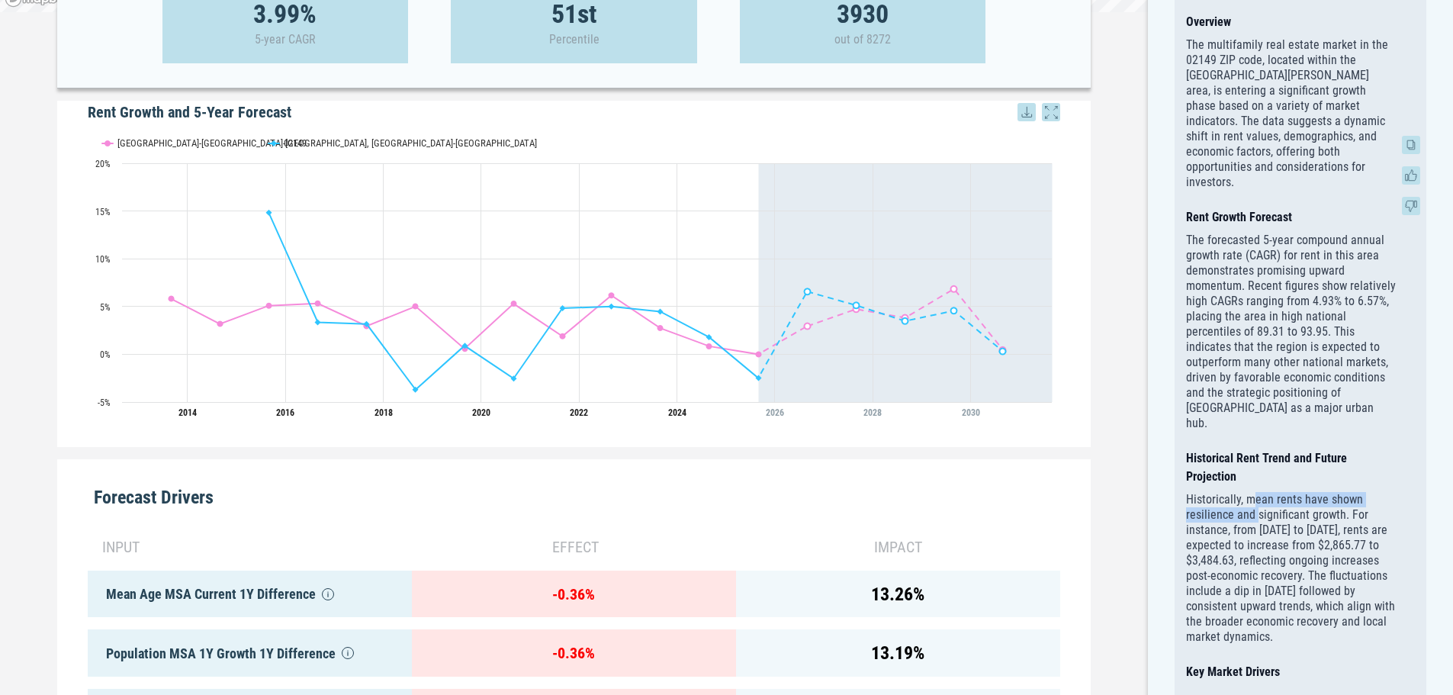
drag, startPoint x: 1253, startPoint y: 401, endPoint x: 1256, endPoint y: 417, distance: 15.7
click at [1256, 492] on p "Historically, mean rents have shown resilience and significant growth. For inst…" at bounding box center [1291, 568] width 210 height 153
click at [1268, 492] on p "Historically, mean rents have shown resilience and significant growth. For inst…" at bounding box center [1291, 568] width 210 height 153
drag, startPoint x: 1251, startPoint y: 442, endPoint x: 1246, endPoint y: 436, distance: 8.1
click at [1246, 492] on p "Historically, mean rents have shown resilience and significant growth. For inst…" at bounding box center [1291, 568] width 210 height 153
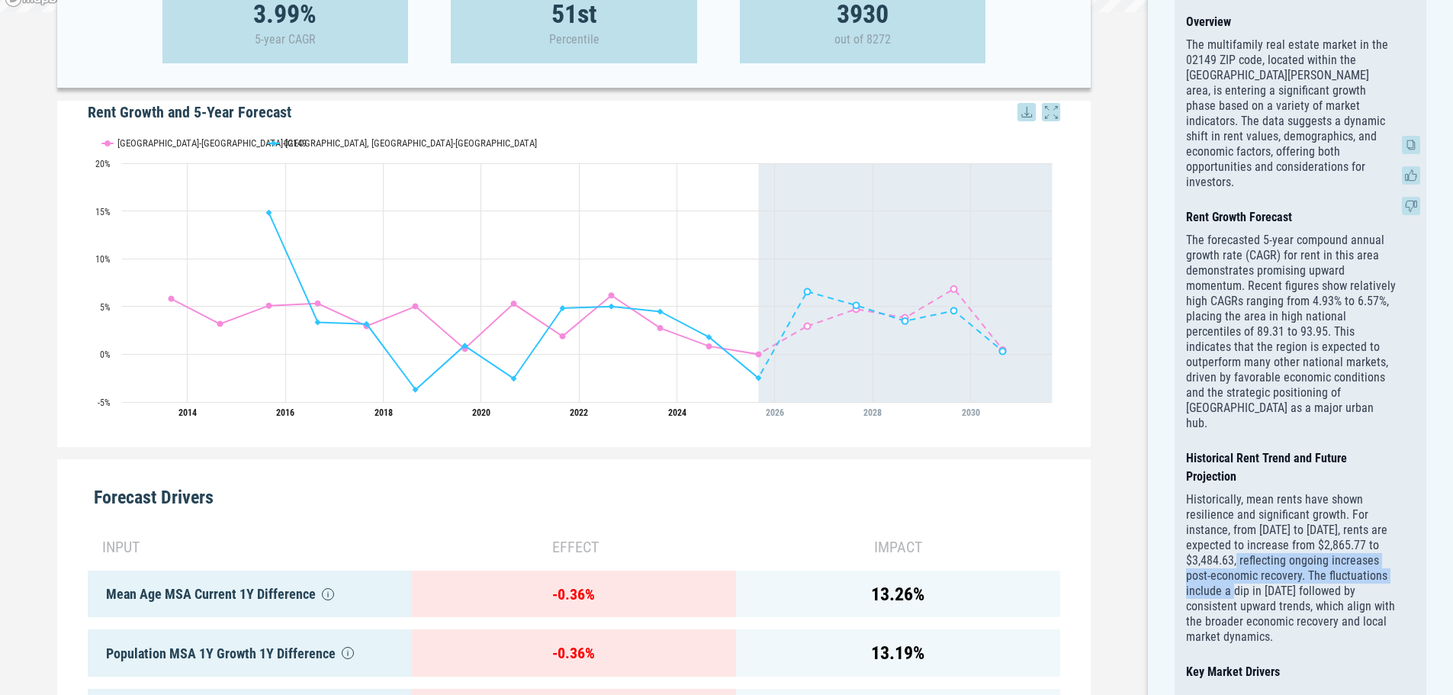
drag, startPoint x: 1250, startPoint y: 481, endPoint x: 1250, endPoint y: 458, distance: 22.1
click at [1250, 492] on p "Historically, mean rents have shown resilience and significant growth. For inst…" at bounding box center [1291, 568] width 210 height 153
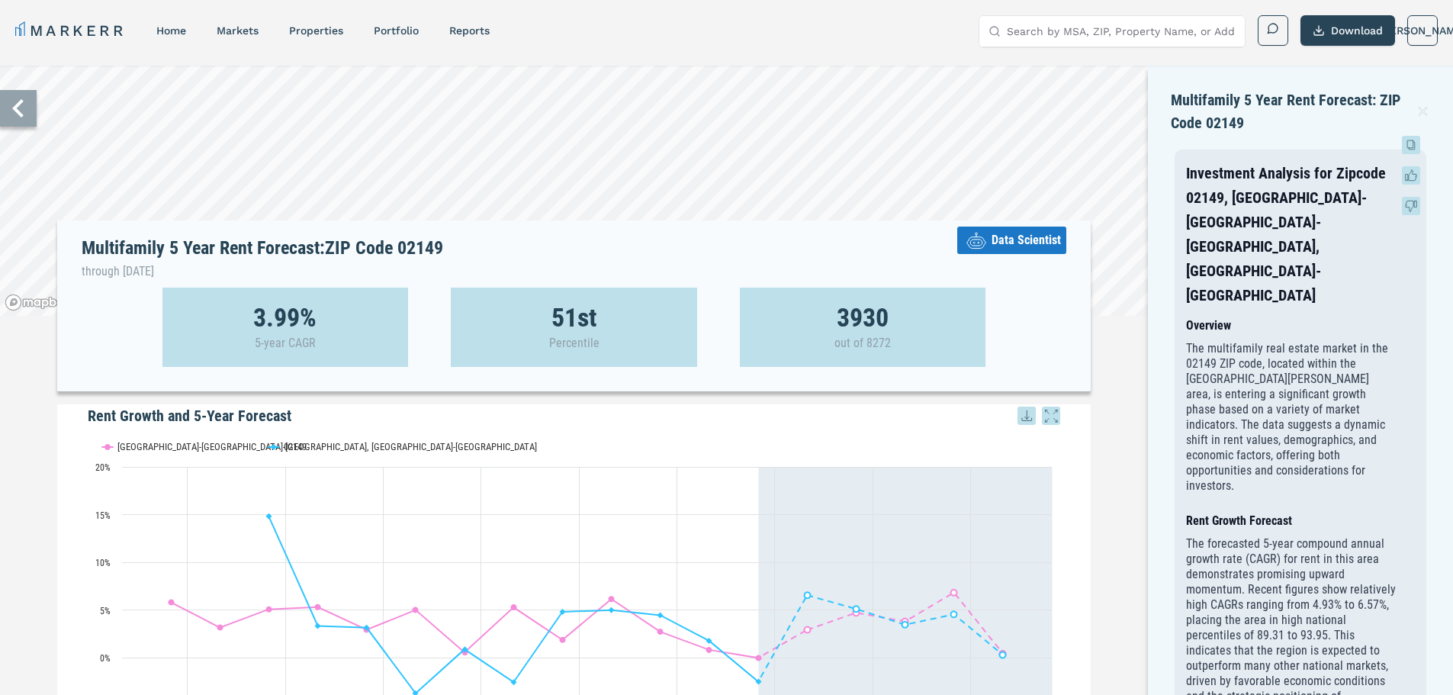
scroll to position [0, 0]
click at [1331, 28] on button "Download" at bounding box center [1348, 32] width 95 height 31
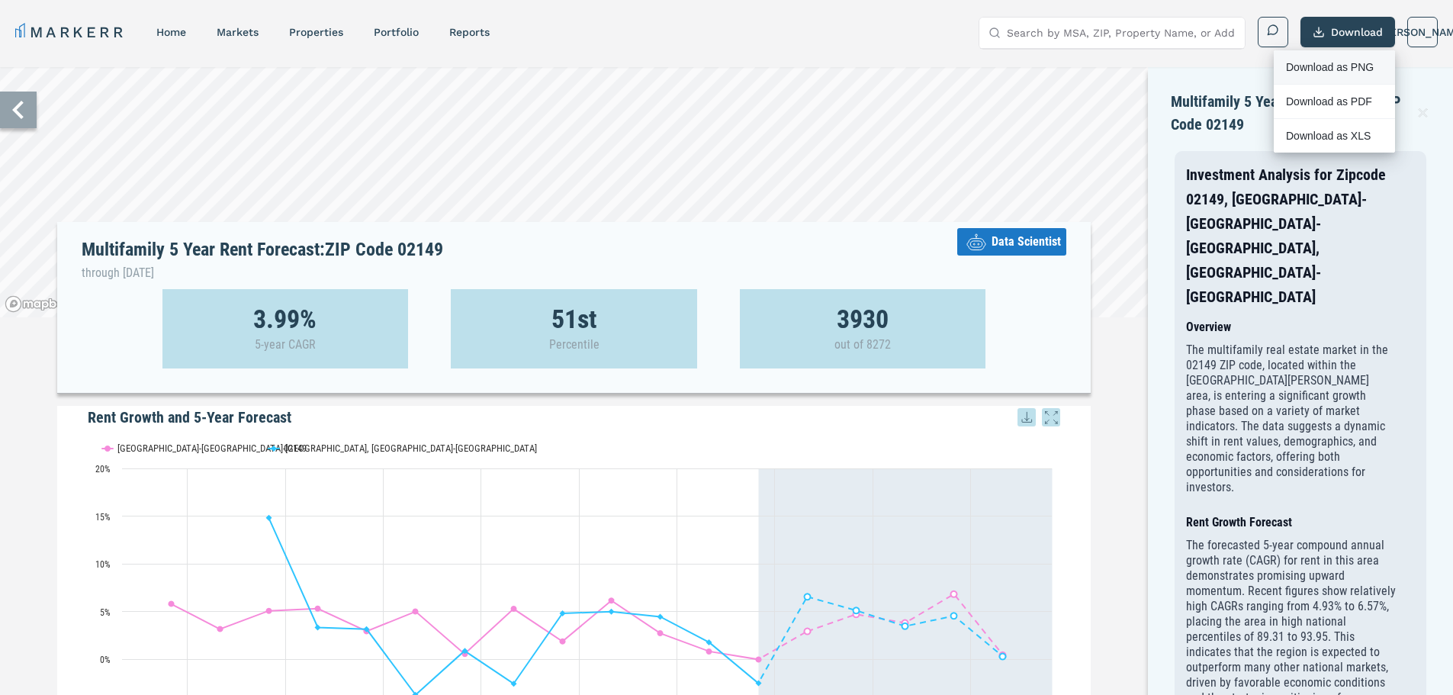
click at [1342, 70] on div "Download as PNG" at bounding box center [1330, 67] width 88 height 15
click at [18, 108] on icon at bounding box center [17, 110] width 11 height 18
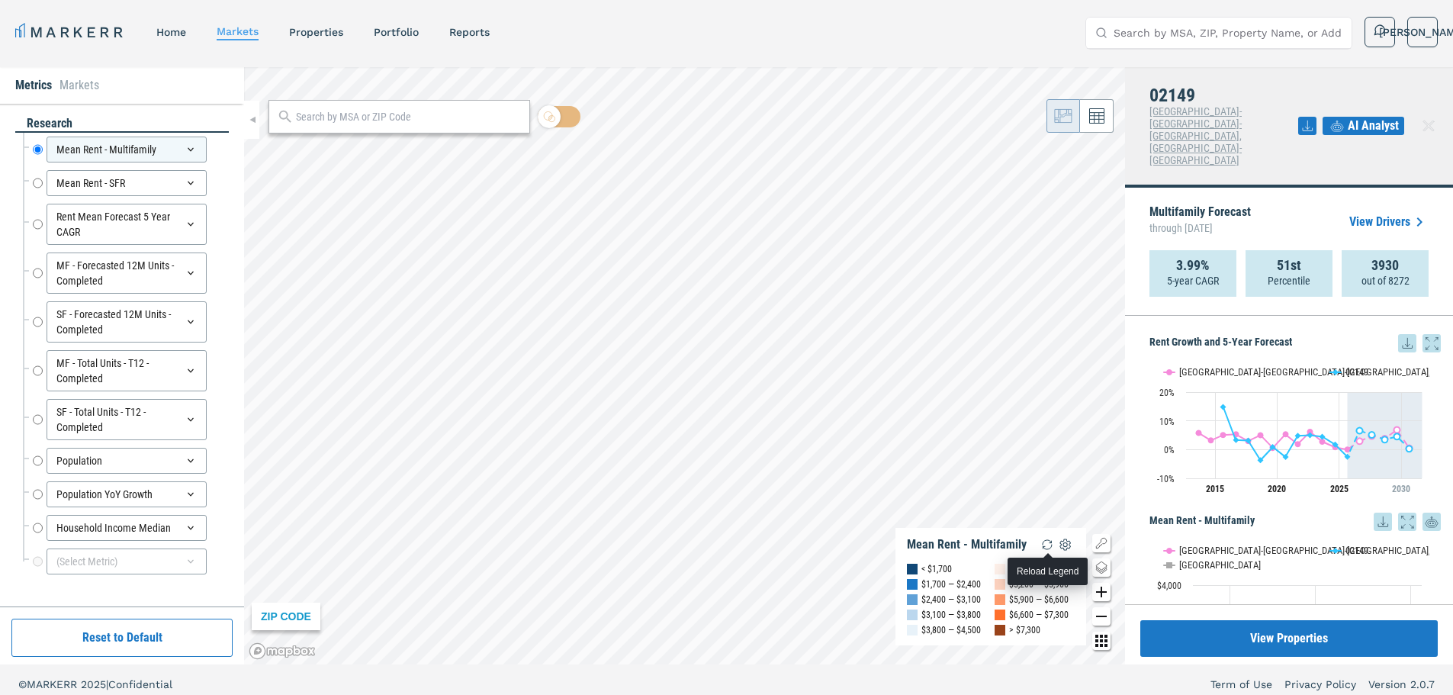
click at [1051, 541] on img "button" at bounding box center [1047, 545] width 18 height 18
click at [45, 222] on div "Rent Mean Forecast 5 Year CAGR Rent Mean Forecast 5 Year CAGR" at bounding box center [131, 224] width 196 height 41
click at [42, 222] on input "Rent Mean Forecast 5 Year CAGR" at bounding box center [38, 224] width 10 height 41
radio input "false"
radio input "true"
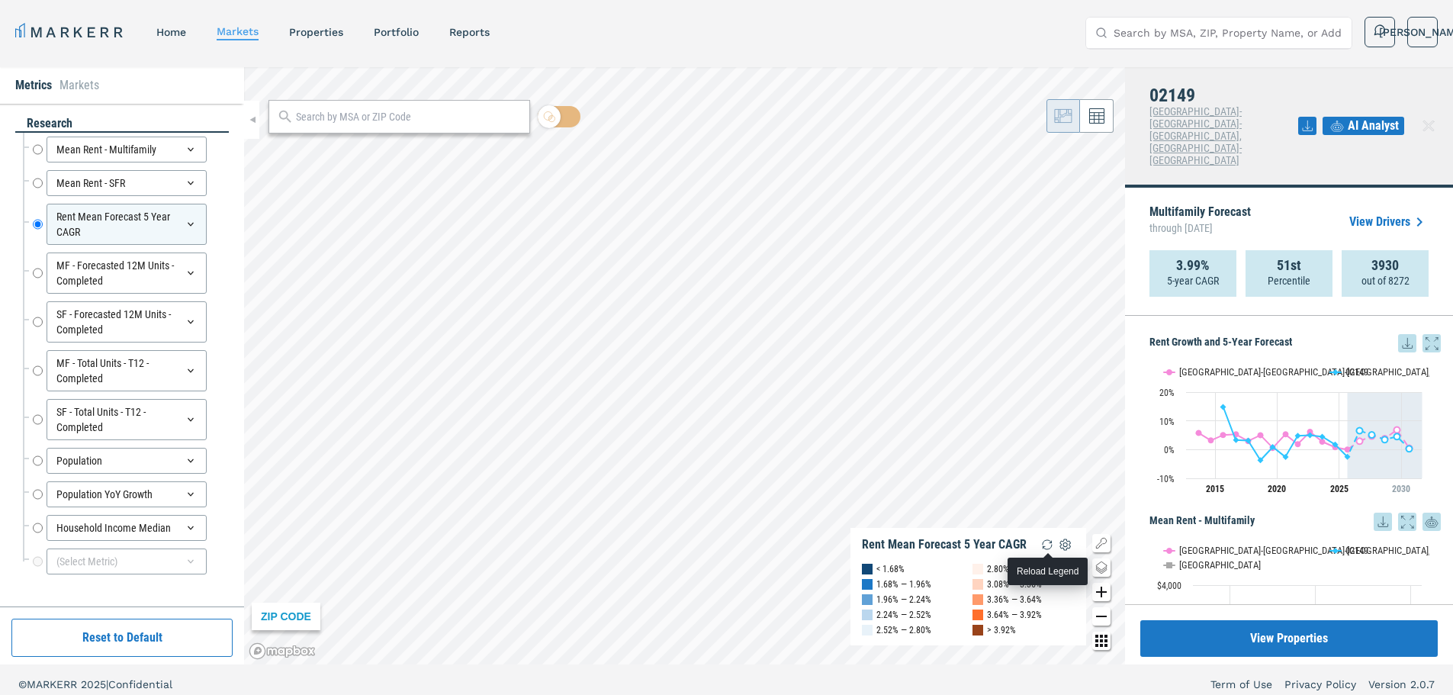
click at [1041, 539] on img "button" at bounding box center [1047, 545] width 18 height 18
